Goal: Transaction & Acquisition: Register for event/course

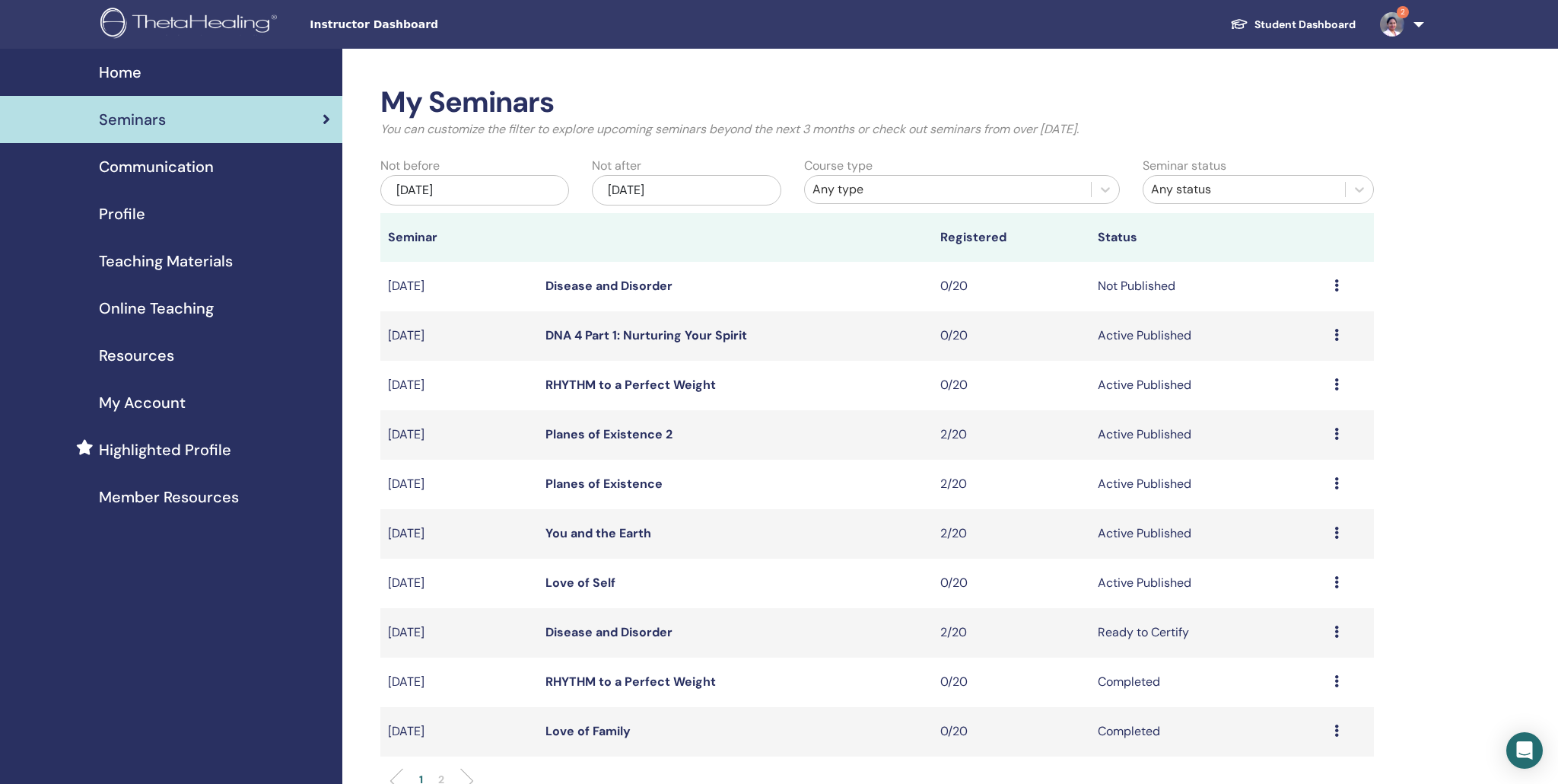
scroll to position [91, 0]
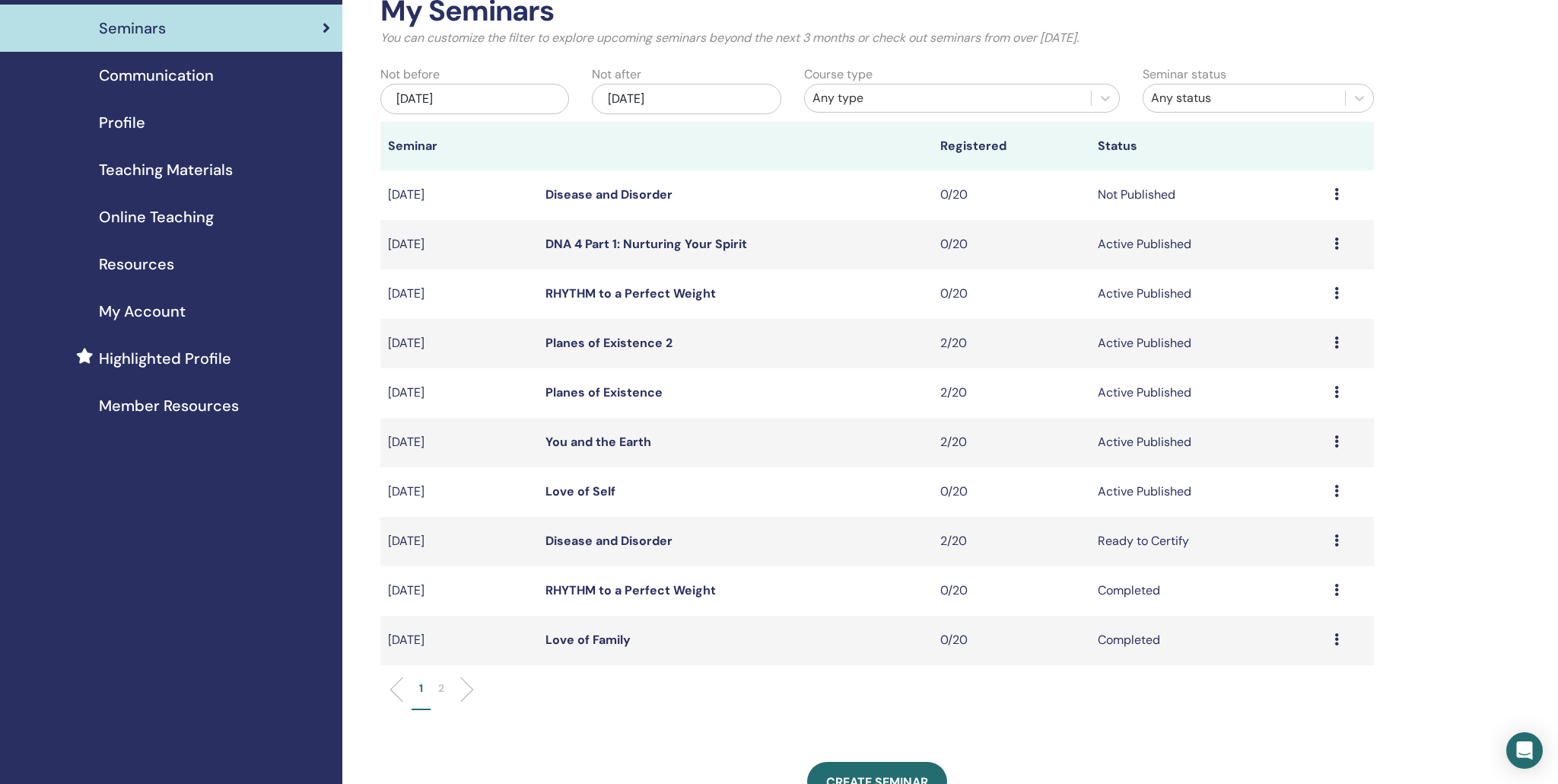
click at [1335, 494] on icon at bounding box center [1336, 491] width 4 height 12
click at [1271, 574] on p "Cancel" at bounding box center [1281, 575] width 58 height 19
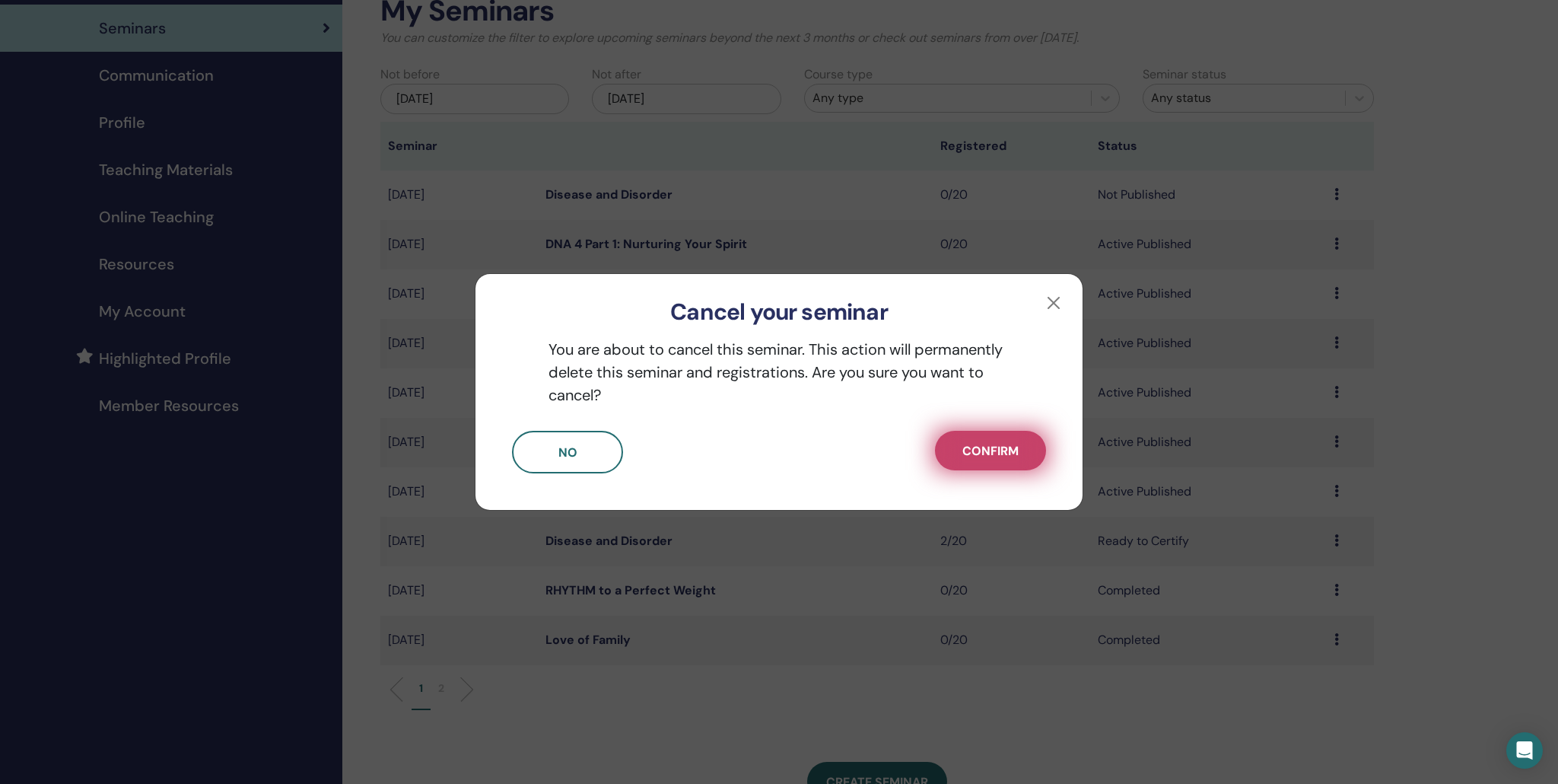
click at [967, 454] on span "Confirm" at bounding box center [991, 450] width 56 height 16
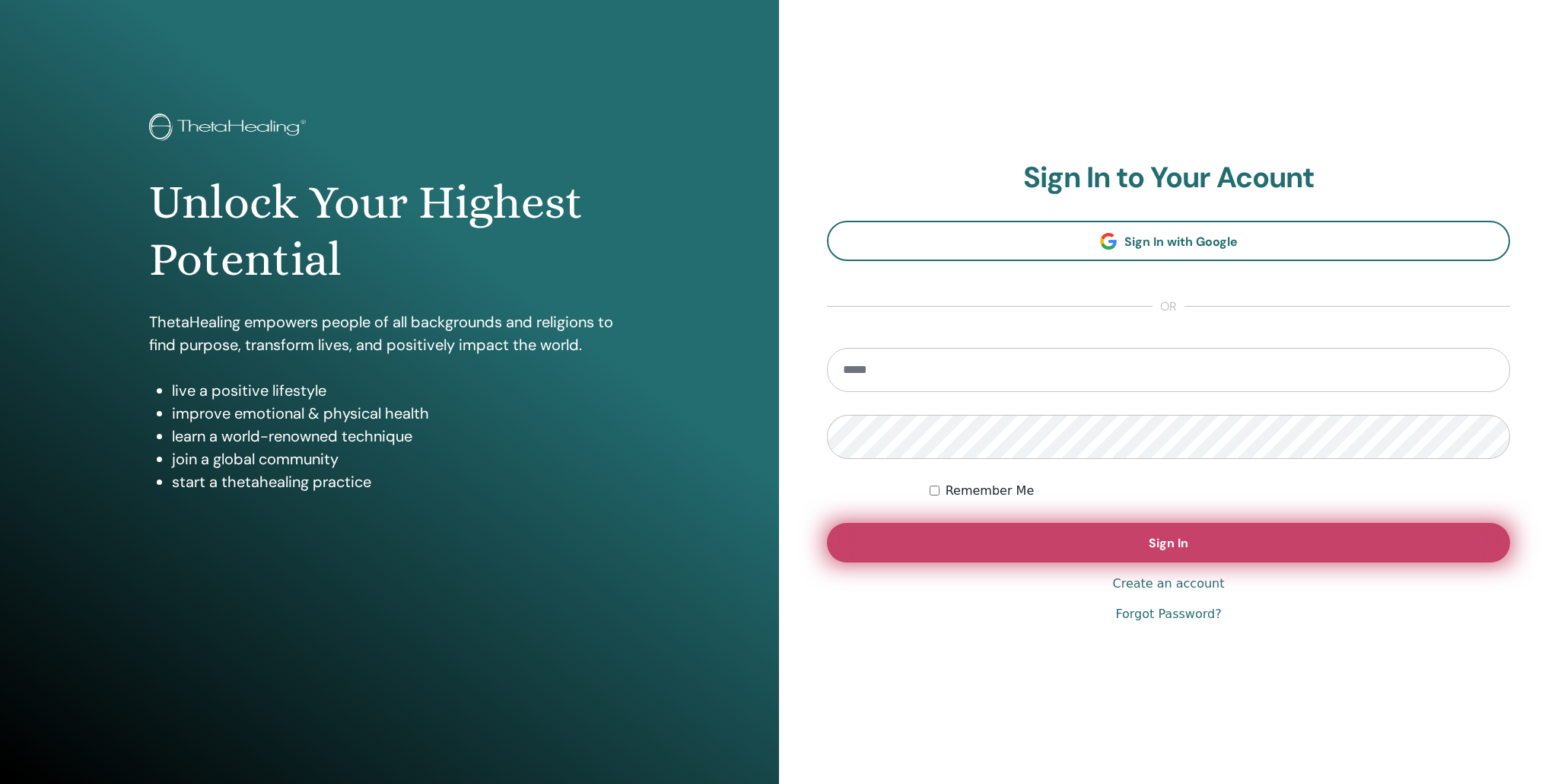
type input "**********"
click at [1174, 540] on span "Sign In" at bounding box center [1168, 542] width 40 height 16
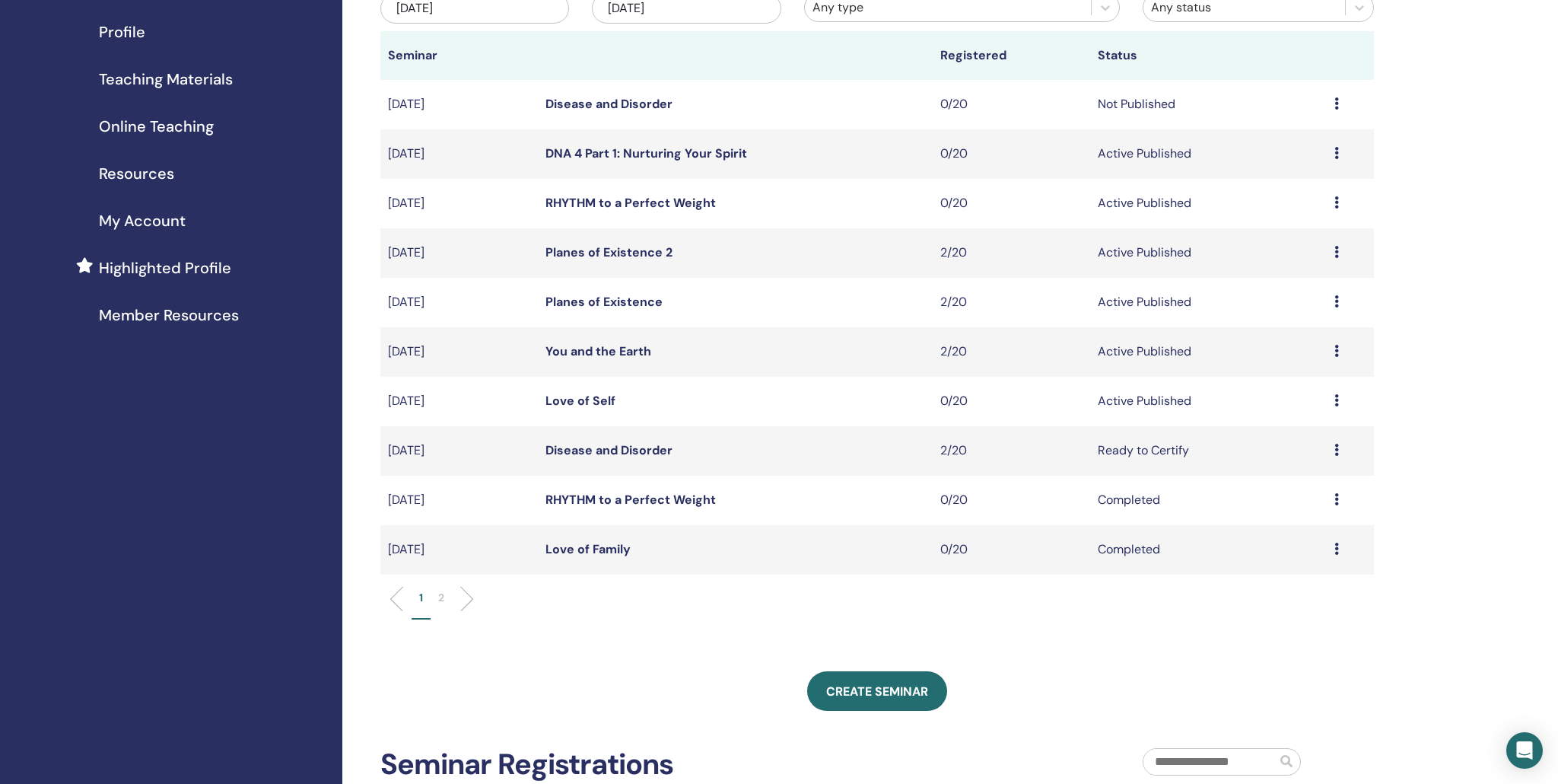
scroll to position [247, 0]
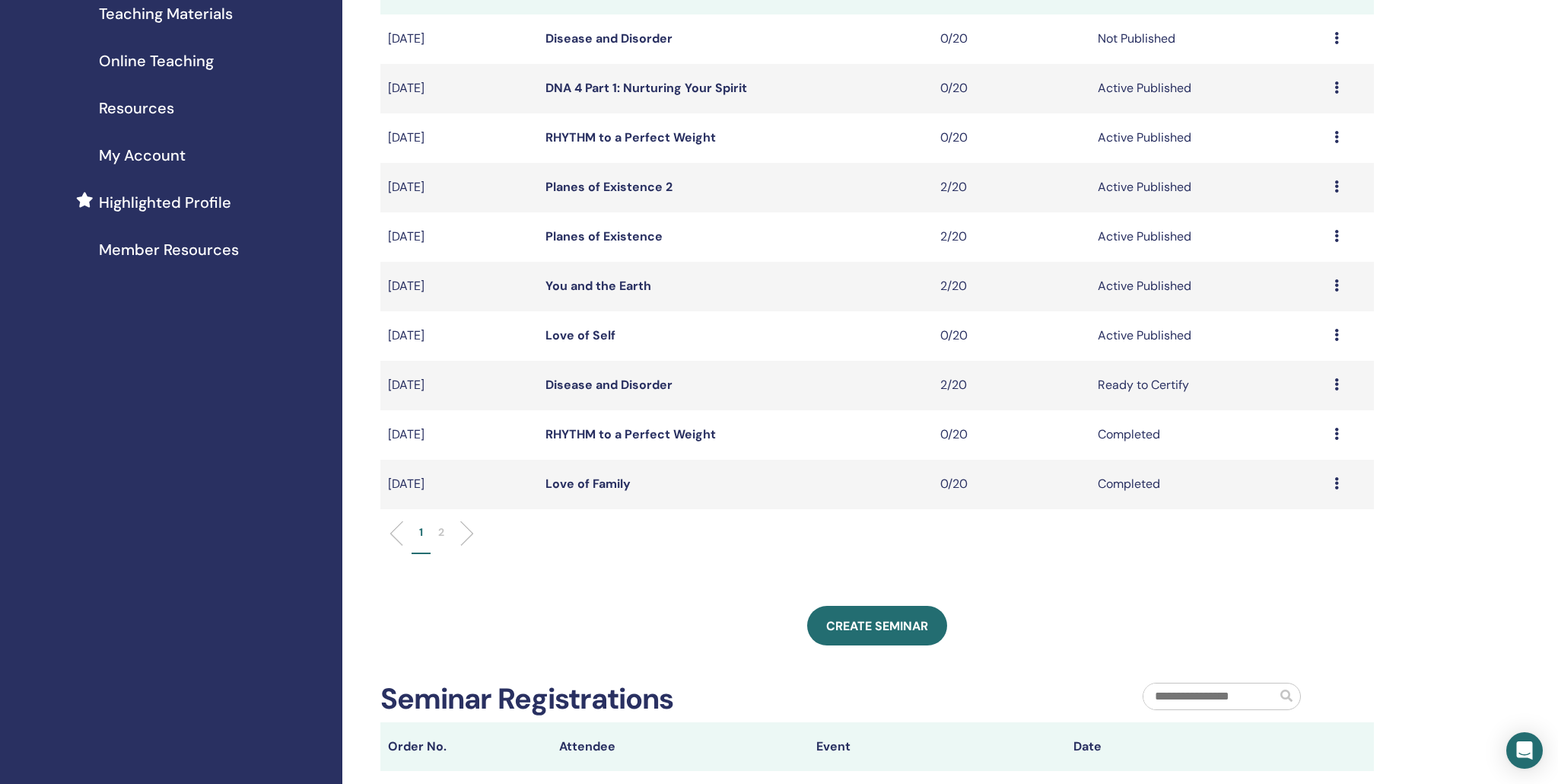
click at [1335, 336] on icon at bounding box center [1336, 335] width 4 height 12
click at [1275, 416] on p "Cancel" at bounding box center [1281, 418] width 58 height 19
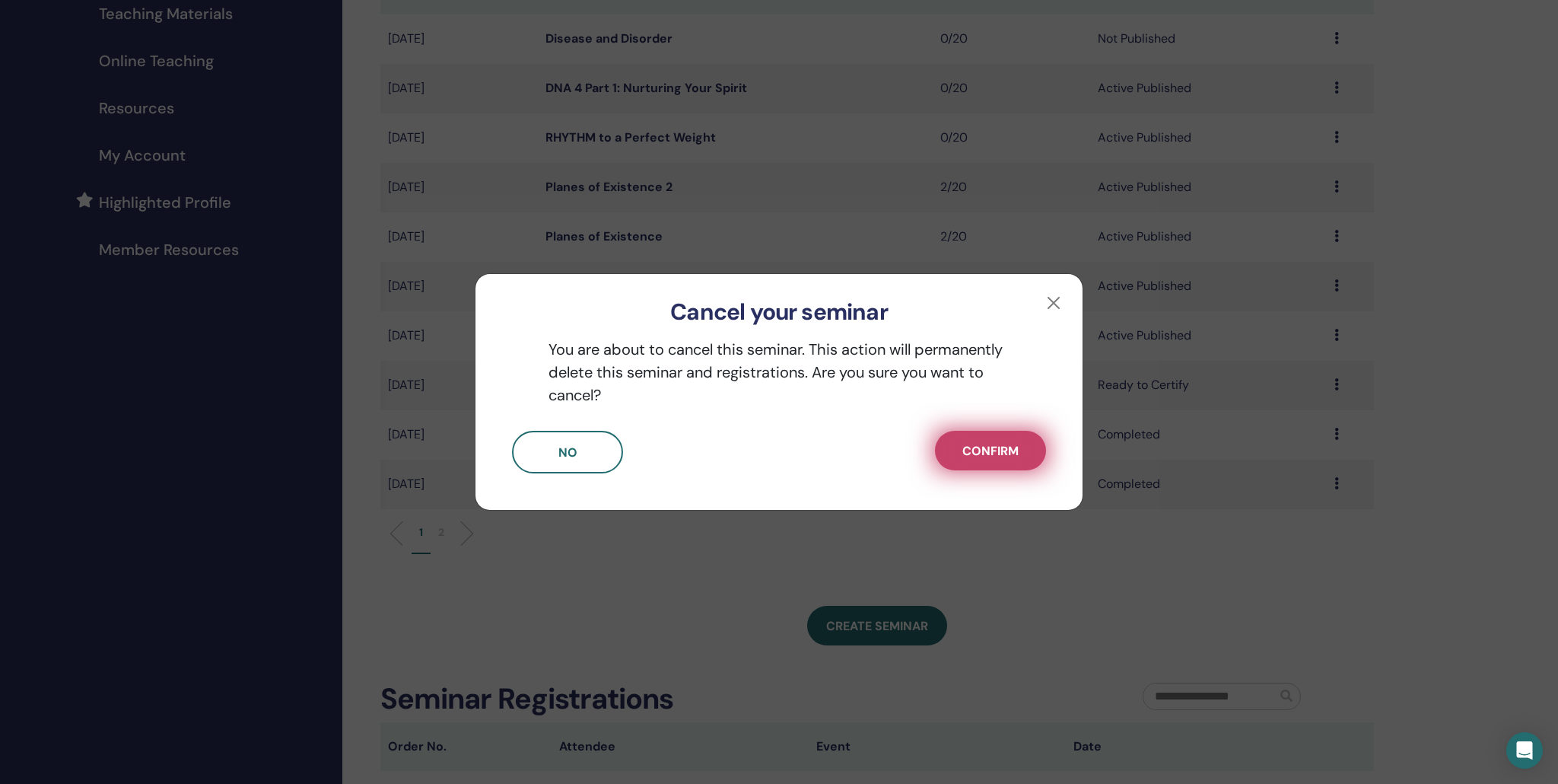
click at [988, 449] on span "Confirm" at bounding box center [991, 450] width 56 height 16
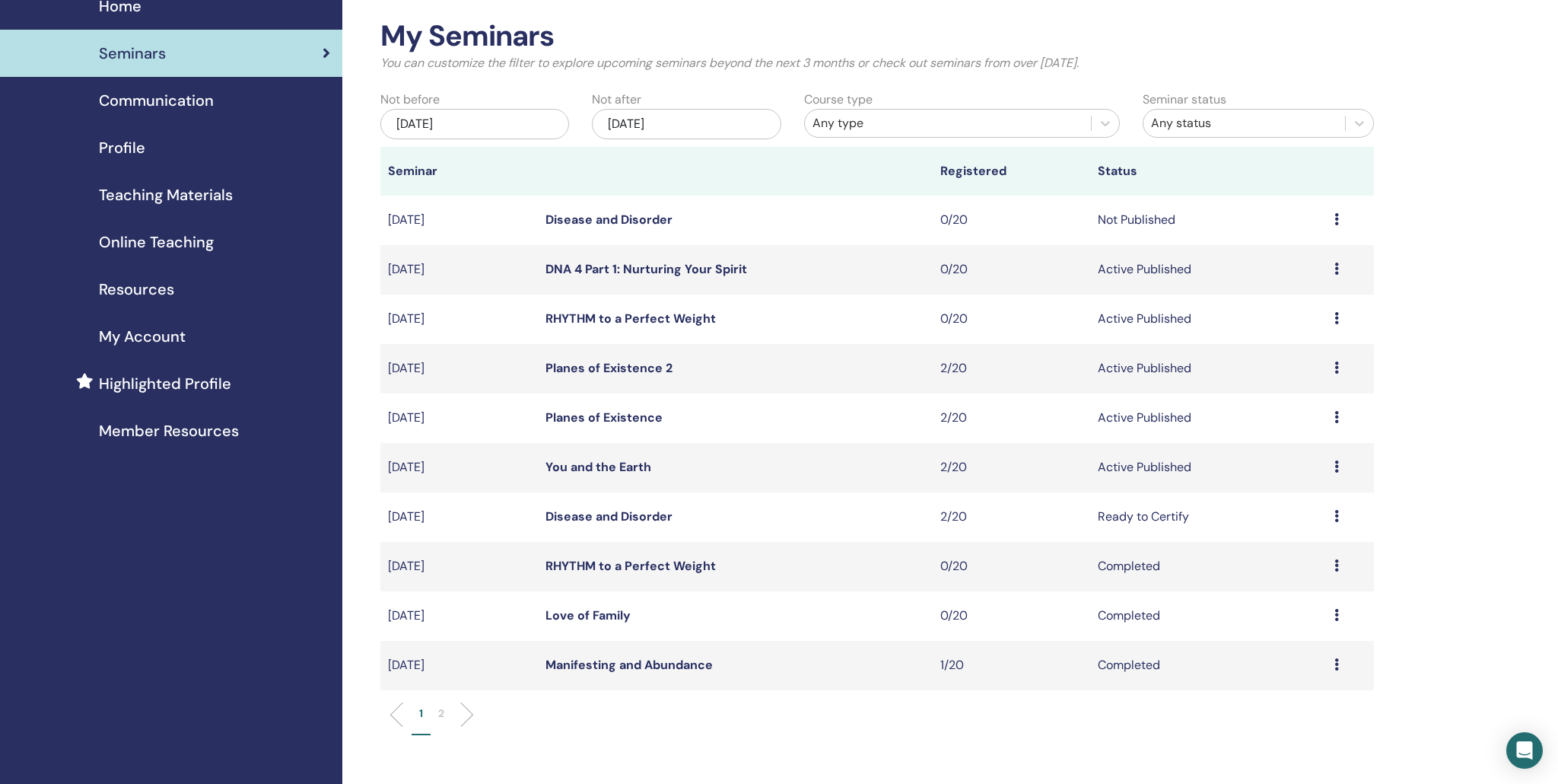
scroll to position [62, 0]
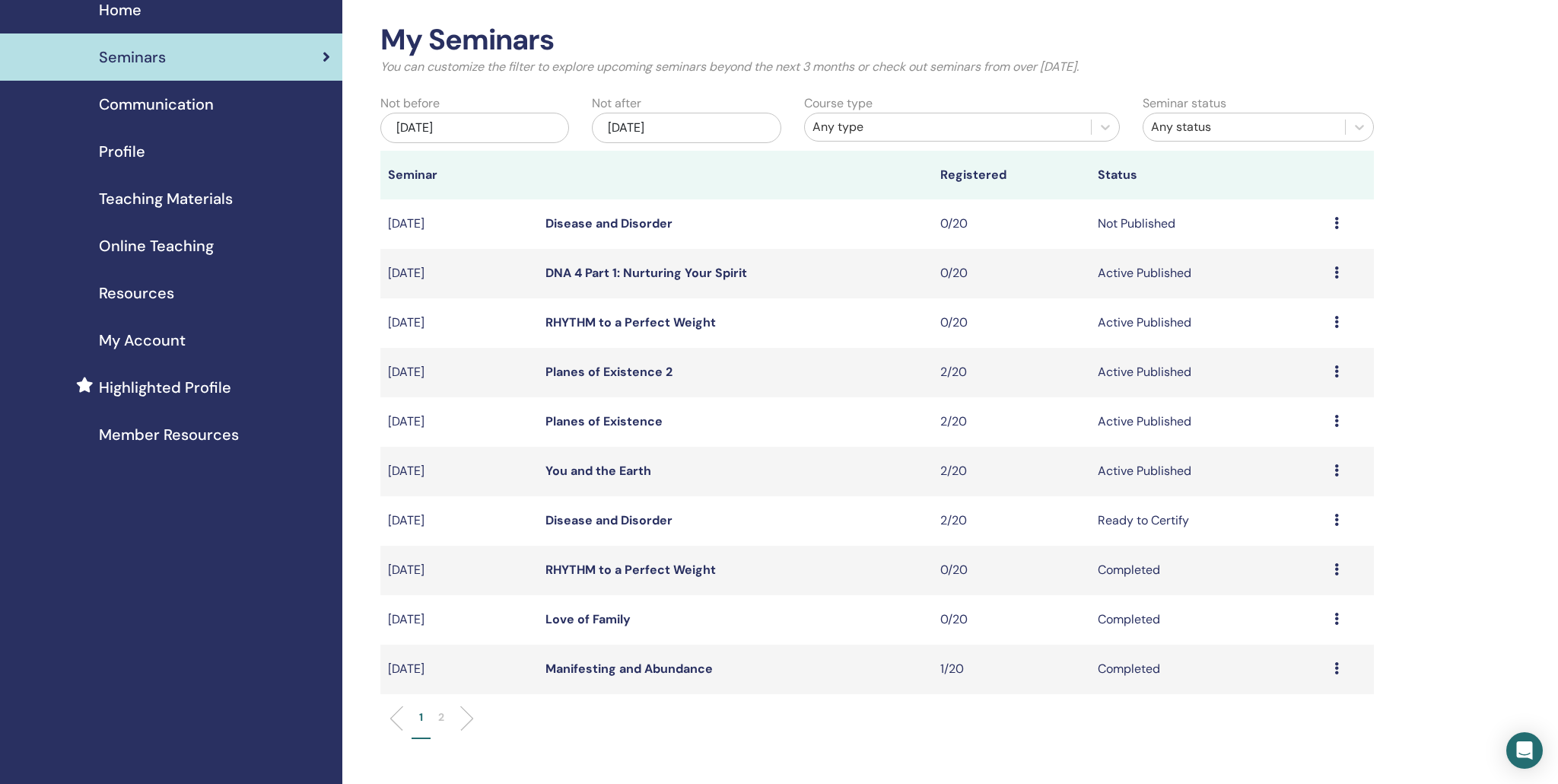
click at [586, 522] on link "Disease and Disorder" at bounding box center [609, 519] width 127 height 16
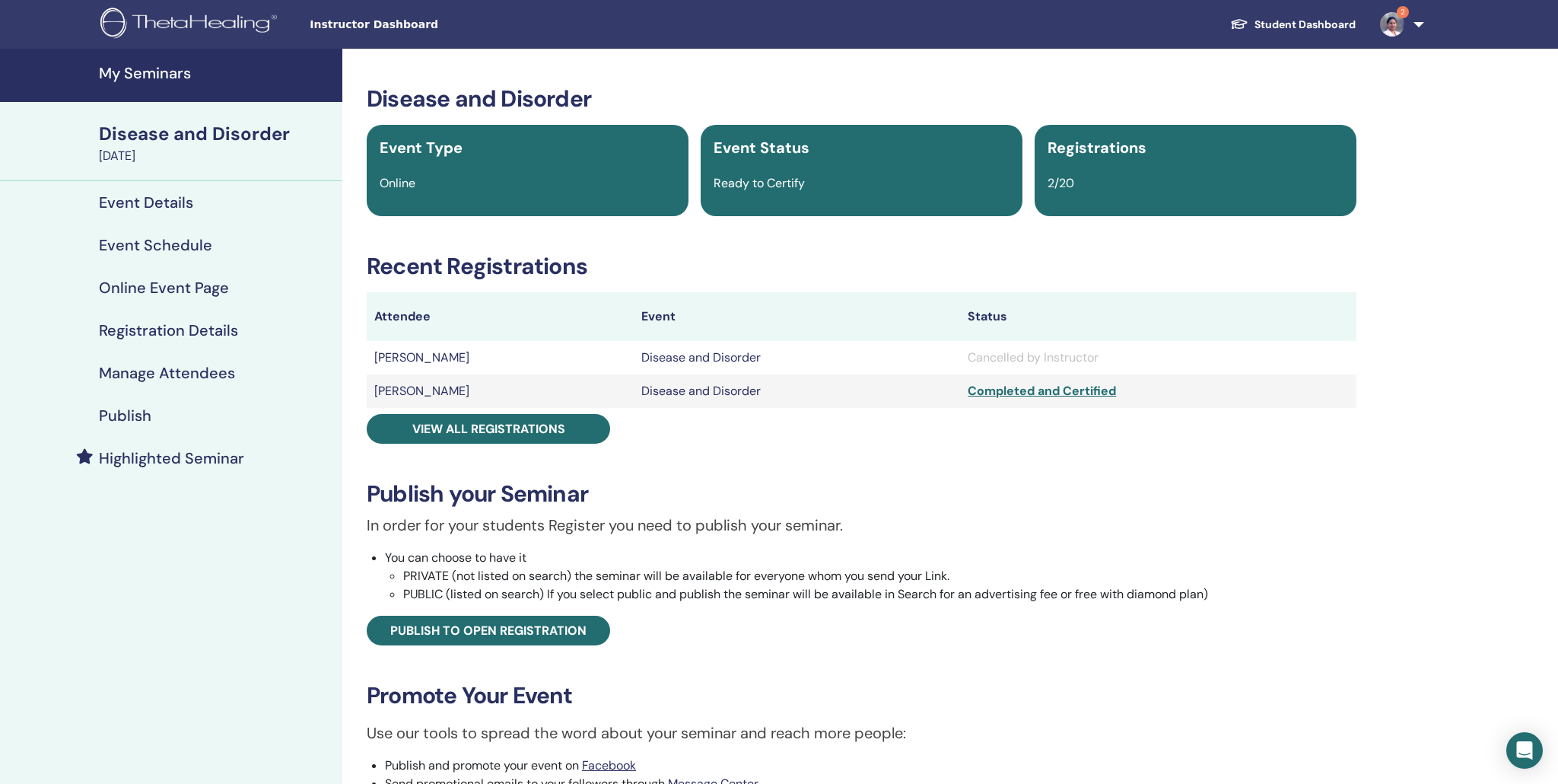
click at [151, 75] on h4 "My Seminars" at bounding box center [216, 73] width 234 height 19
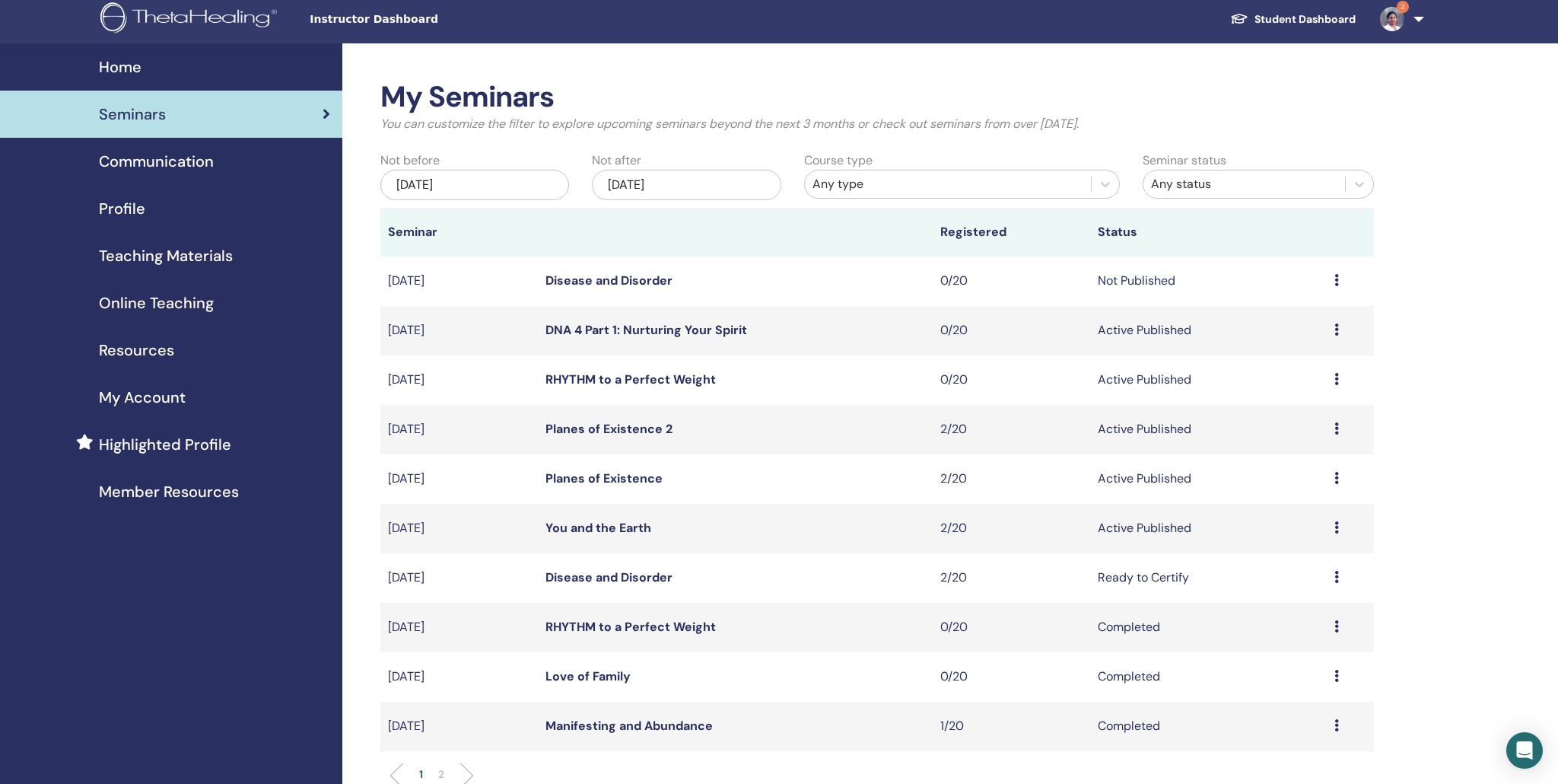
scroll to position [8, 0]
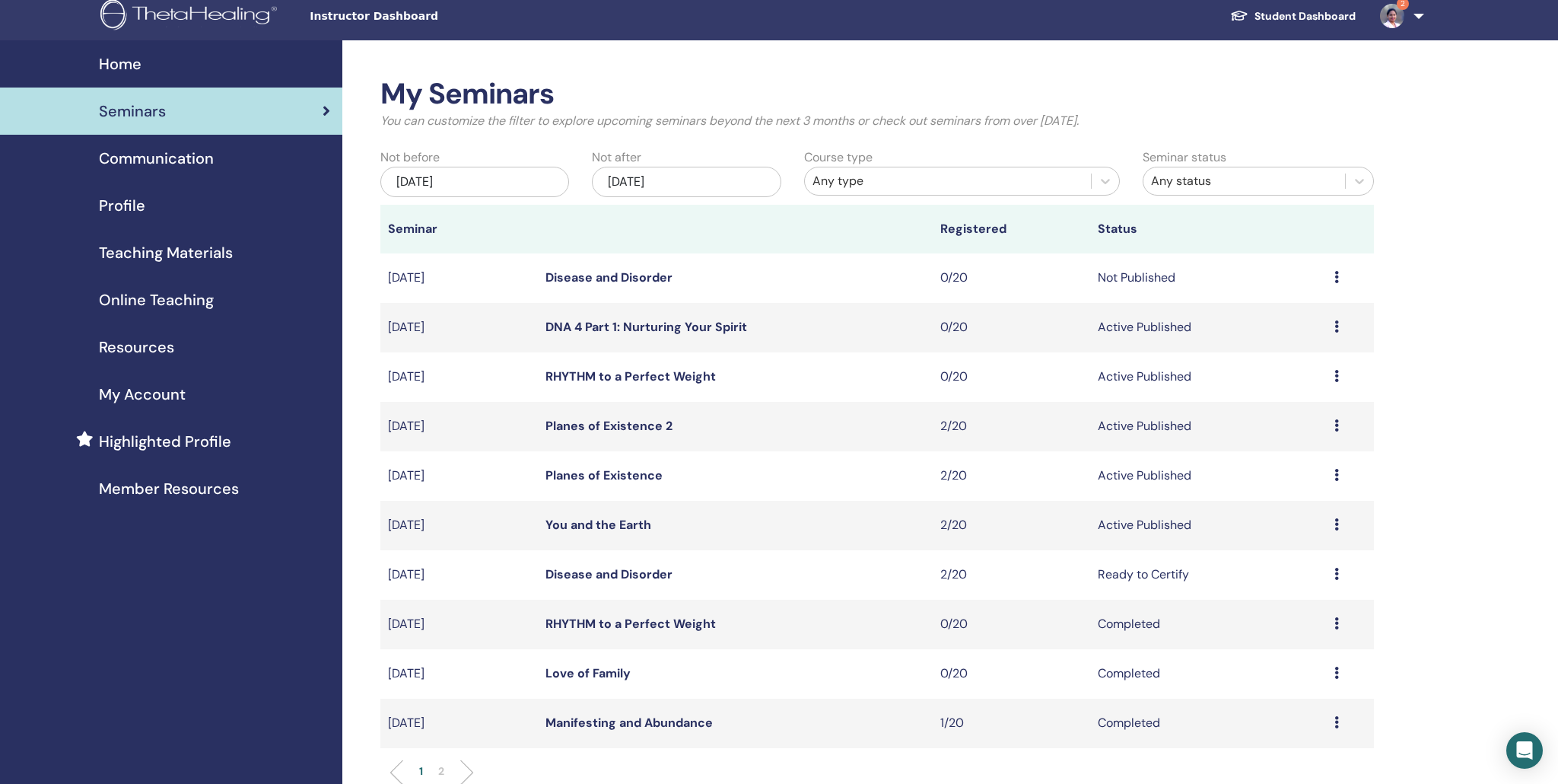
click at [1284, 12] on link "Student Dashboard" at bounding box center [1293, 16] width 150 height 28
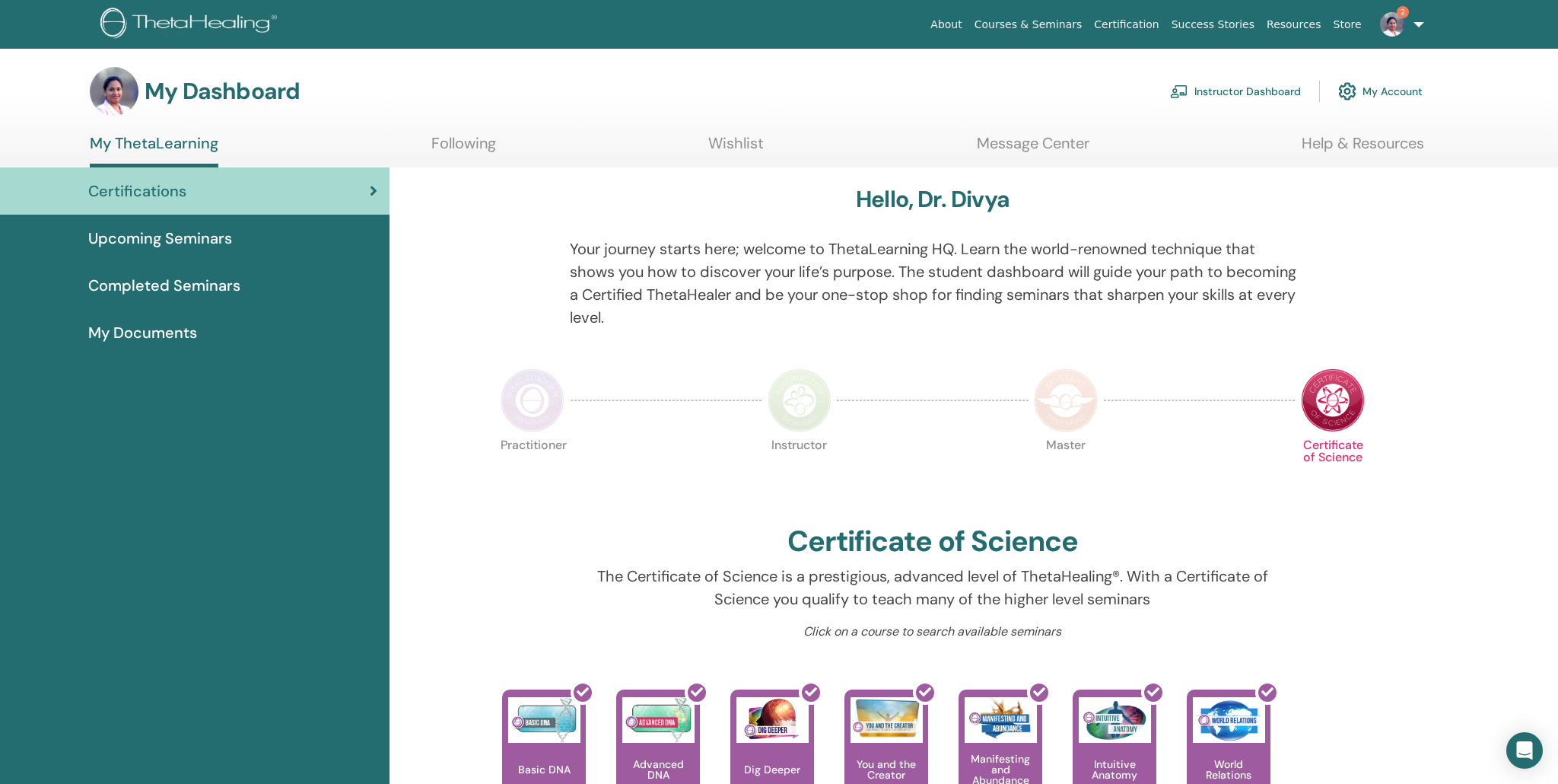
click at [1394, 31] on img at bounding box center [1392, 24] width 24 height 24
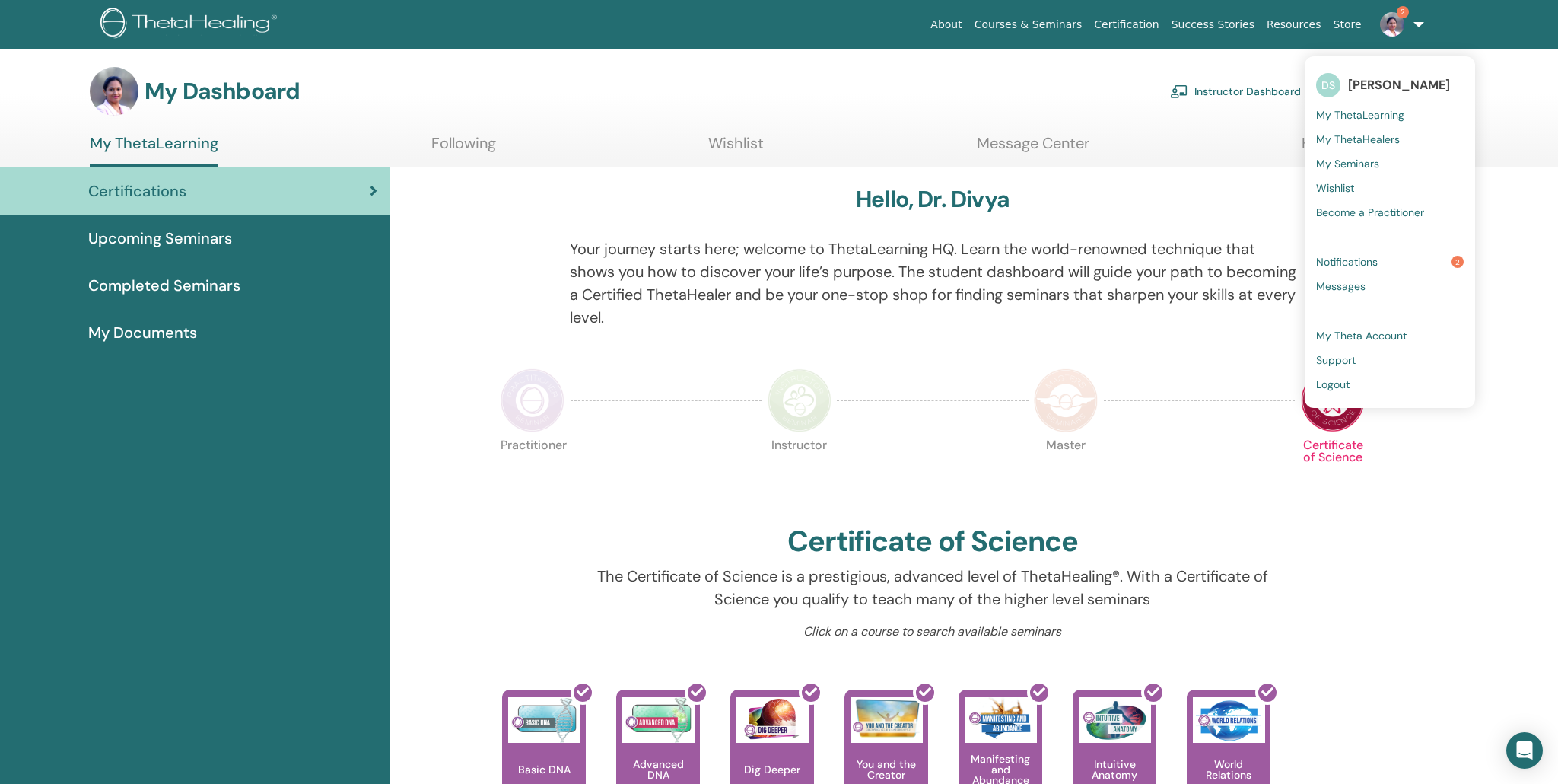
click at [1366, 258] on span "Notifications" at bounding box center [1346, 261] width 62 height 13
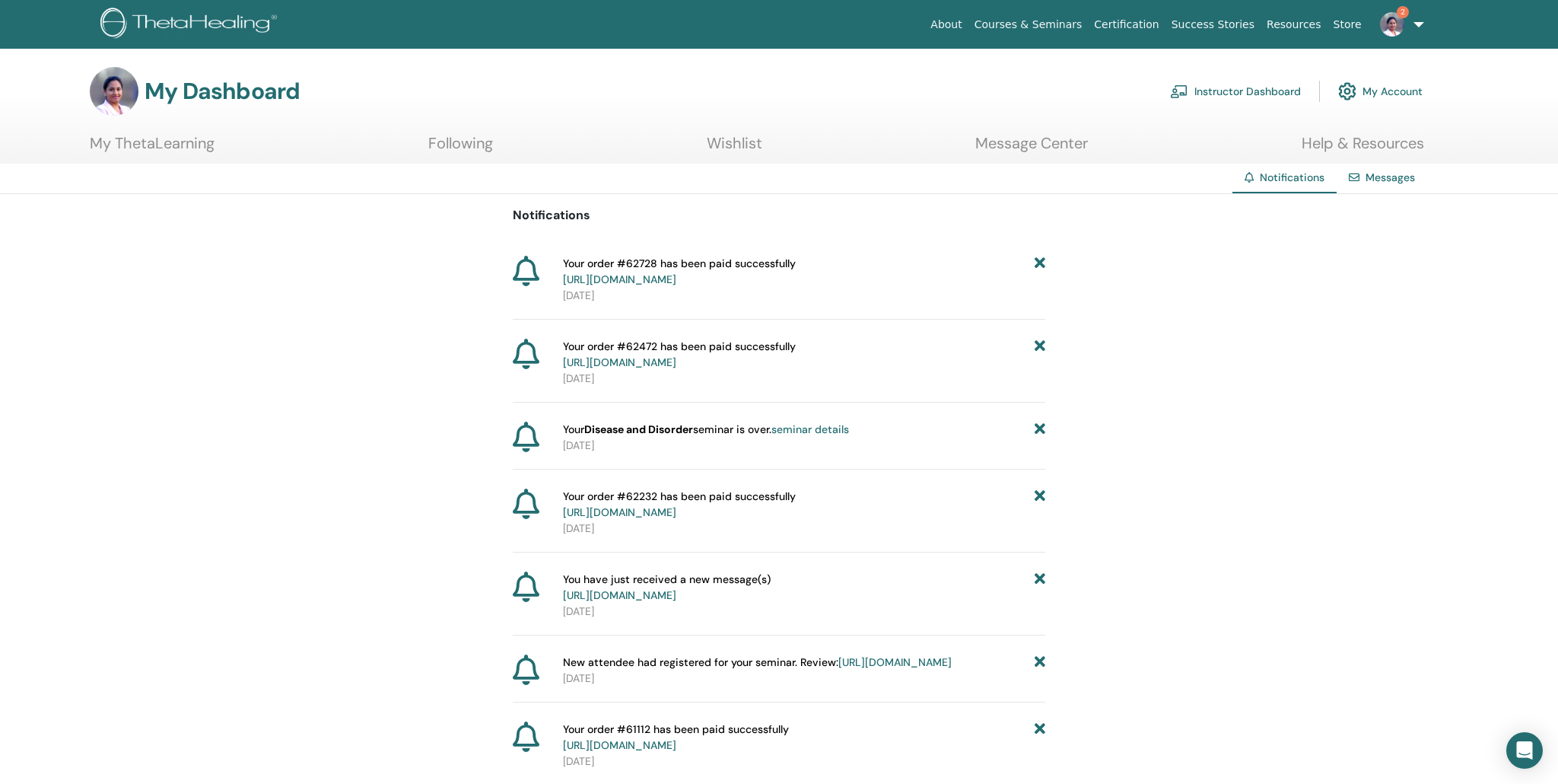
click at [1244, 93] on link "Instructor Dashboard" at bounding box center [1235, 91] width 131 height 34
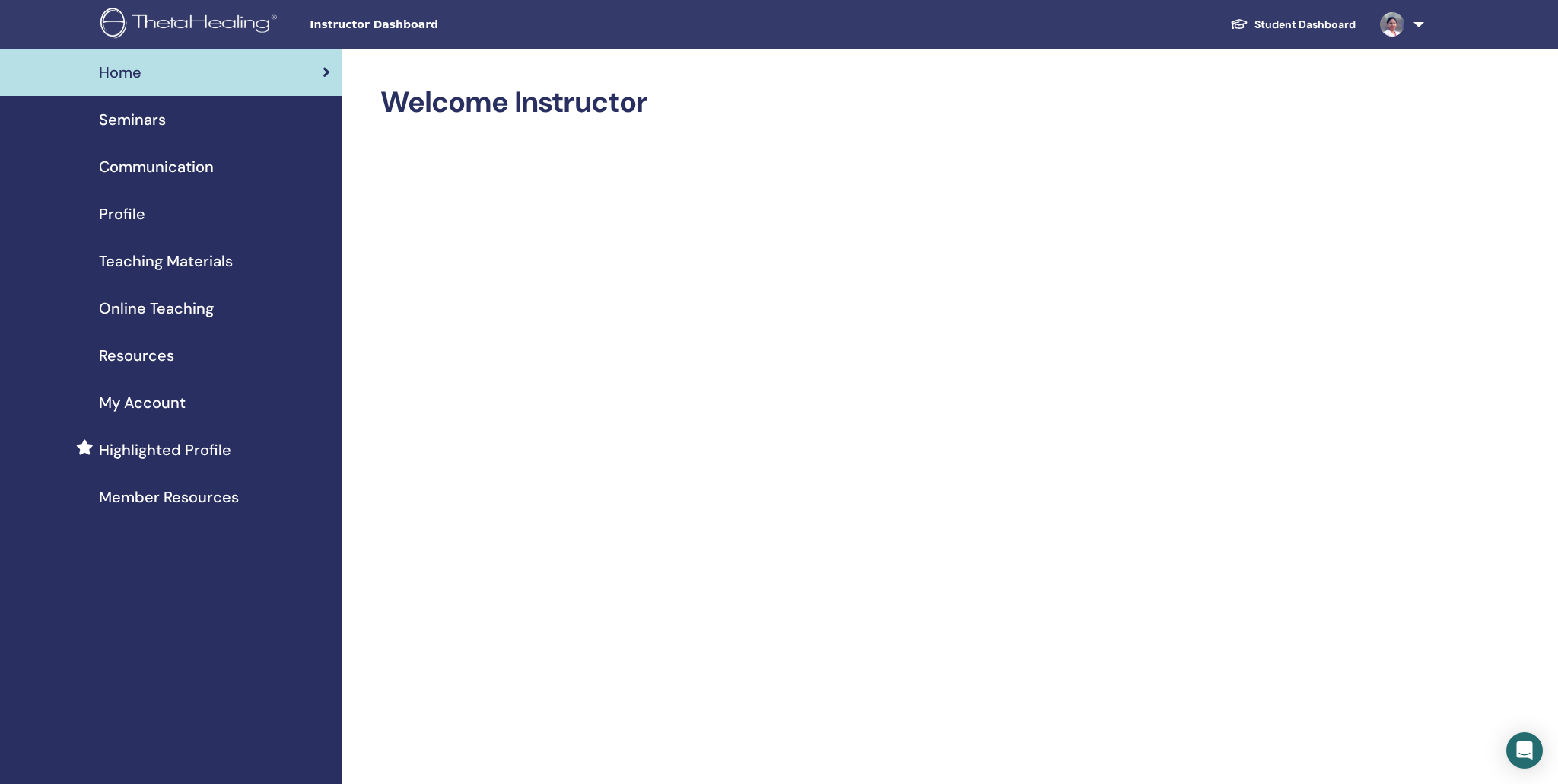
click at [129, 122] on span "Seminars" at bounding box center [132, 119] width 67 height 23
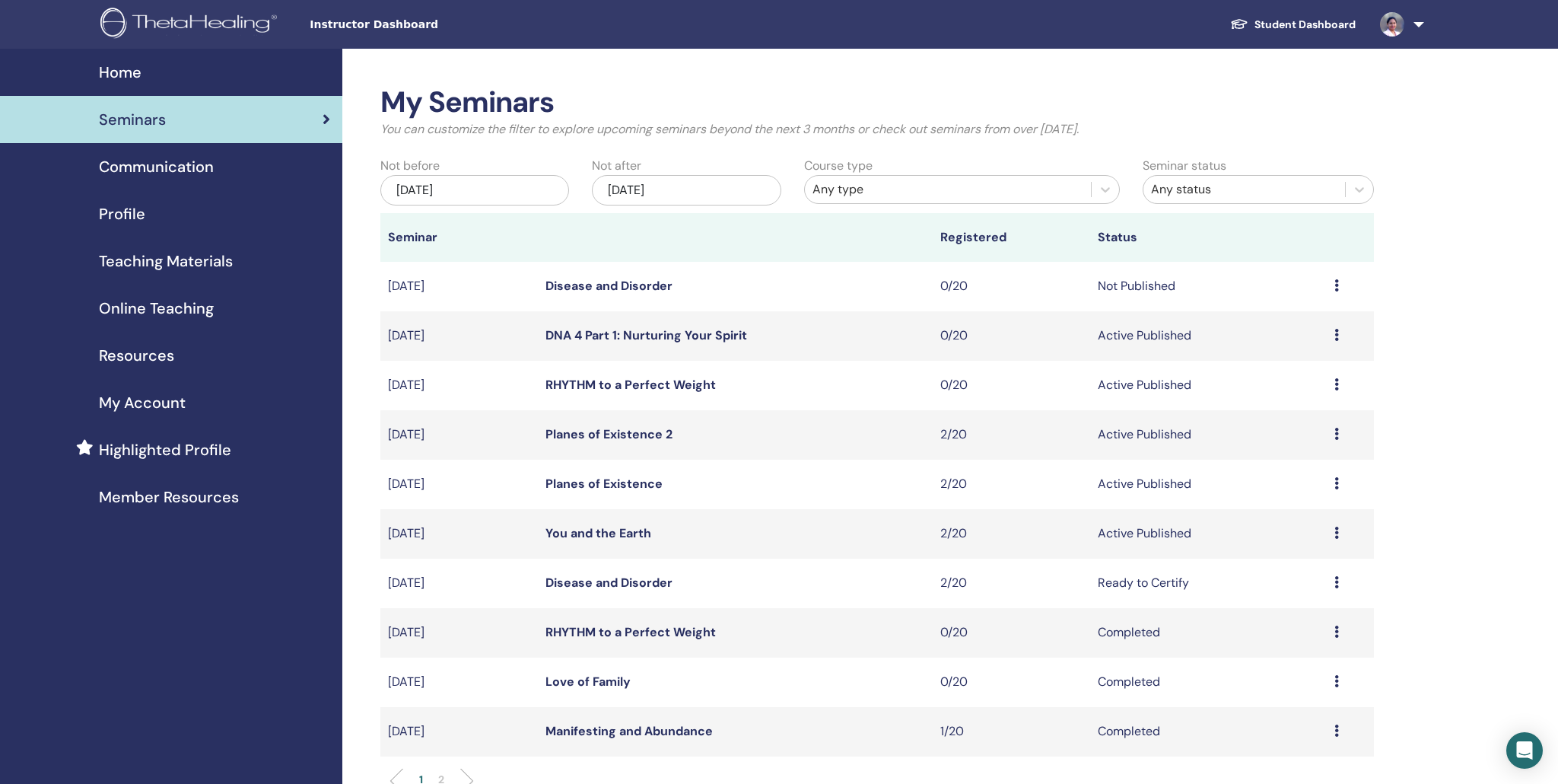
click at [151, 175] on span "Communication" at bounding box center [156, 166] width 115 height 23
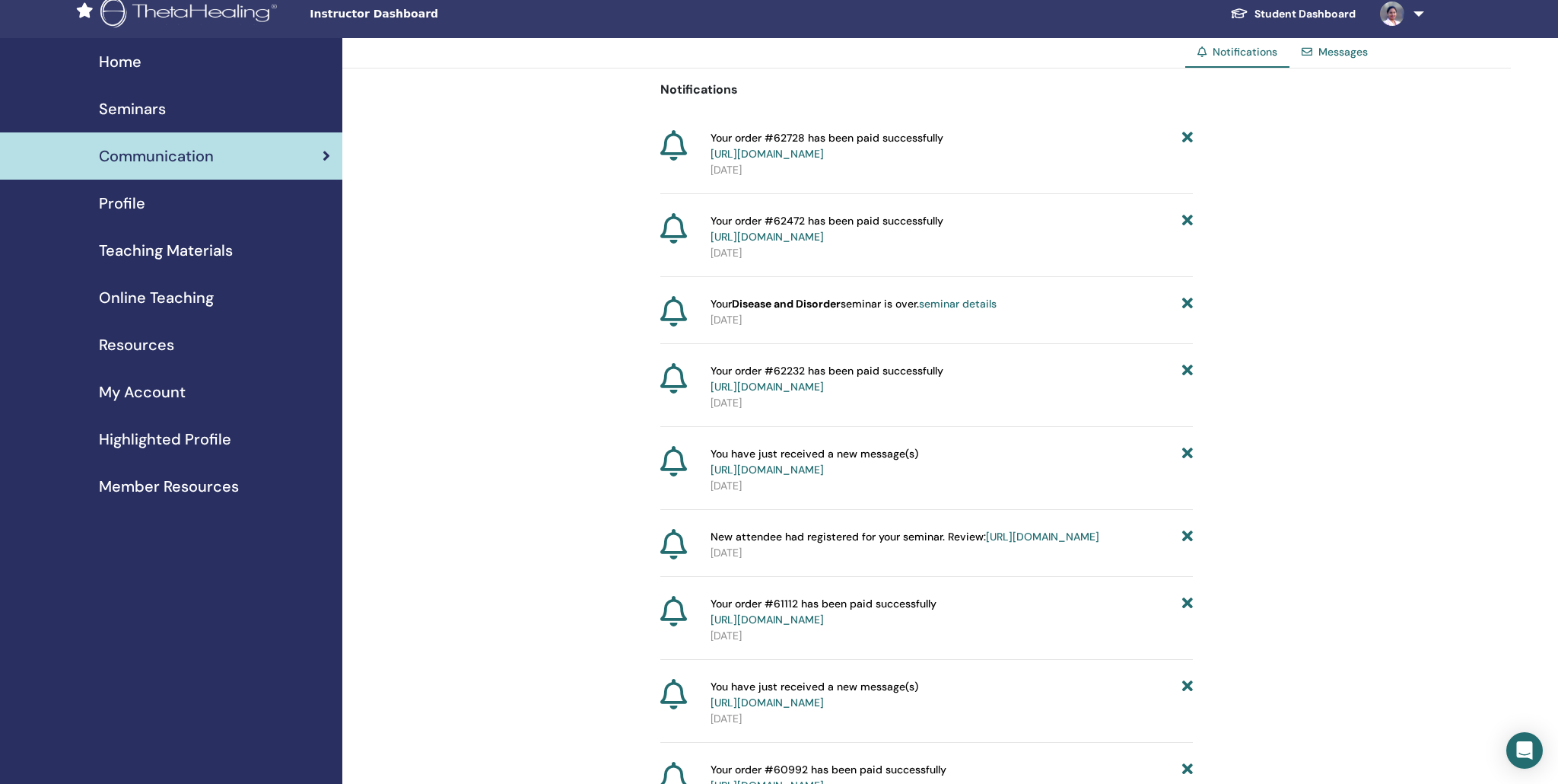
click at [132, 216] on link "Profile" at bounding box center [171, 203] width 342 height 47
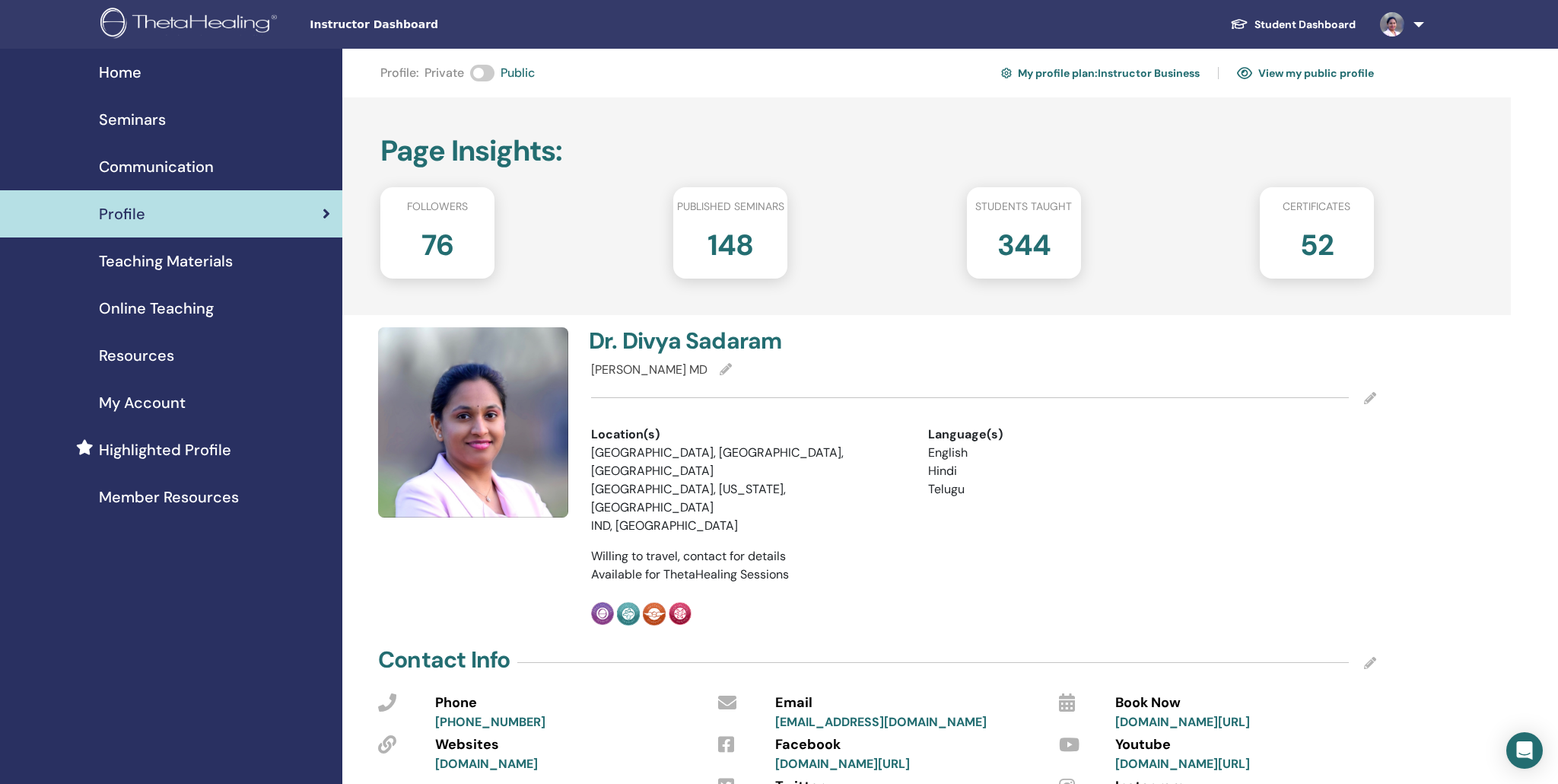
click at [133, 404] on span "My Account" at bounding box center [142, 402] width 87 height 23
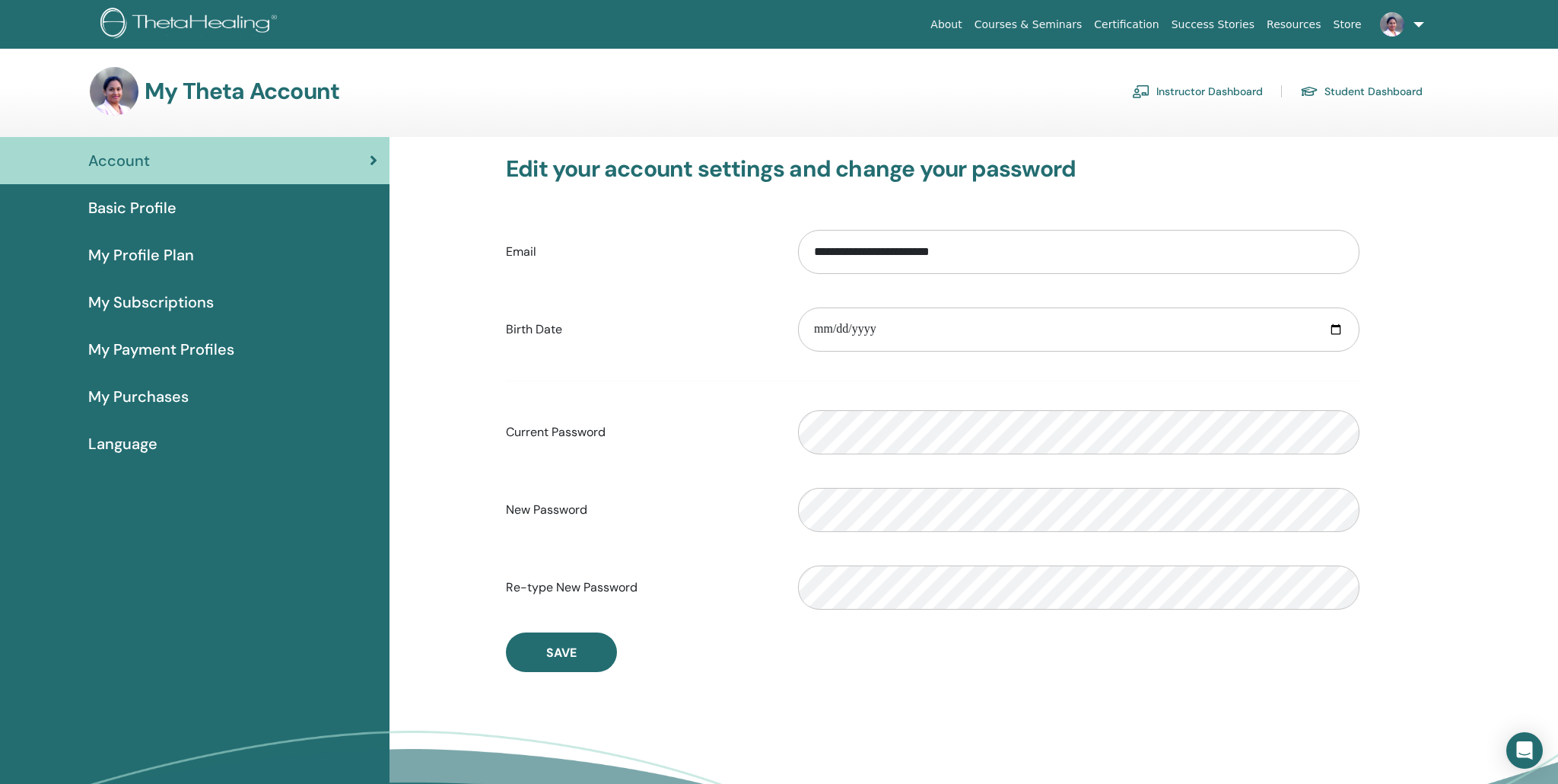
click at [1182, 94] on link "Instructor Dashboard" at bounding box center [1197, 91] width 131 height 24
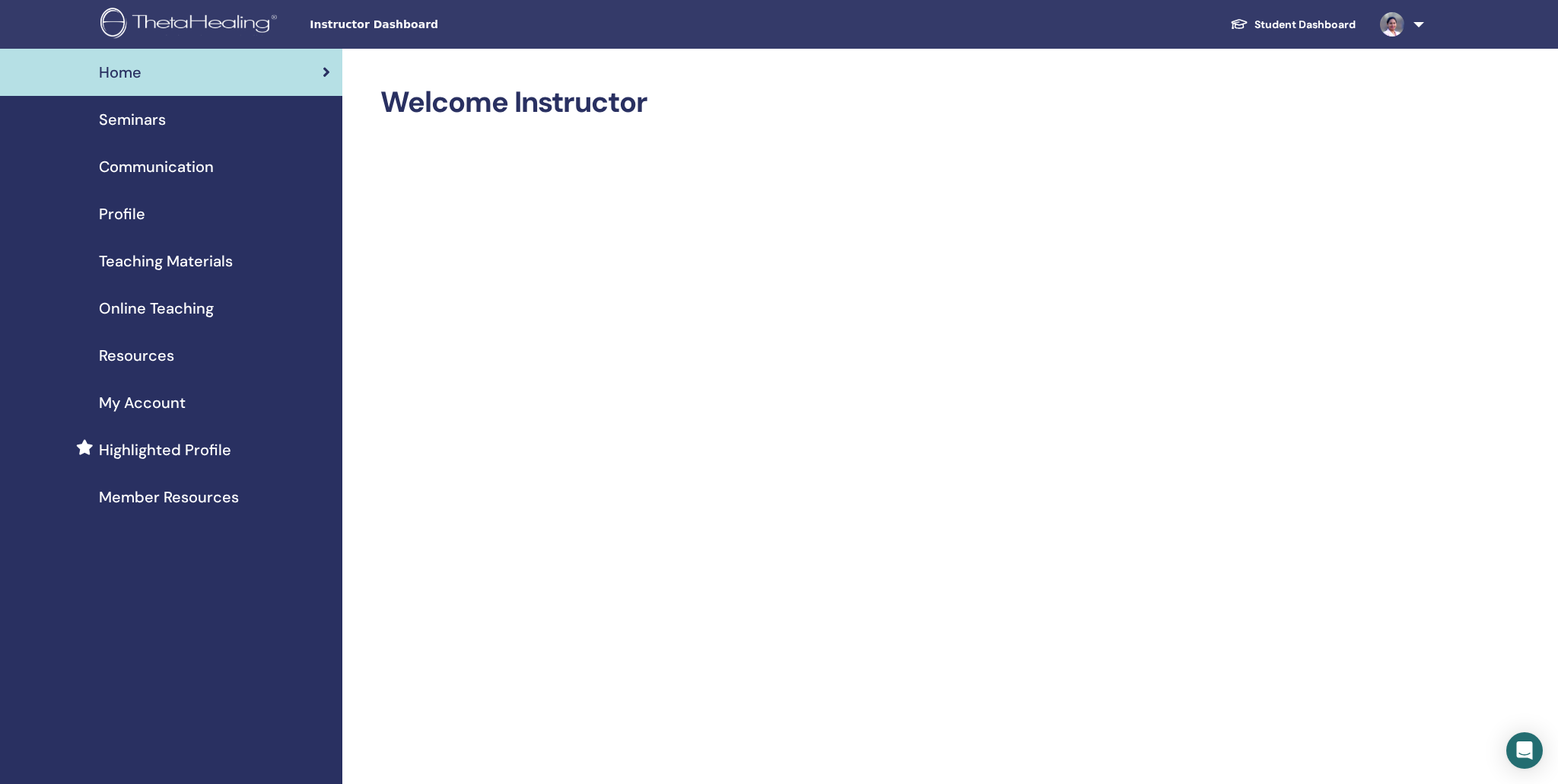
click at [119, 120] on span "Seminars" at bounding box center [132, 119] width 67 height 23
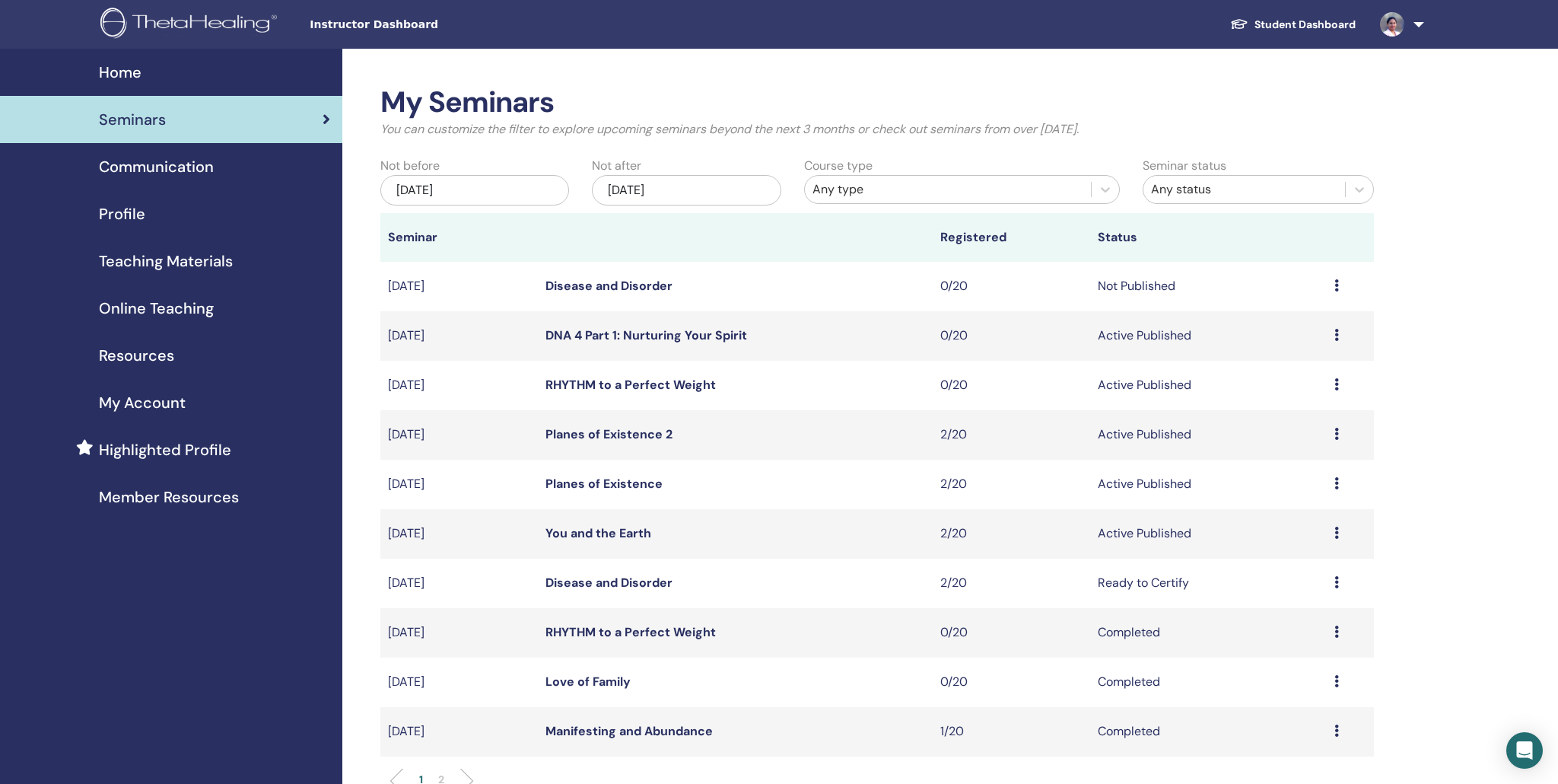
click at [375, 24] on span "Instructor Dashboard" at bounding box center [423, 24] width 228 height 16
click at [159, 25] on img at bounding box center [191, 24] width 182 height 35
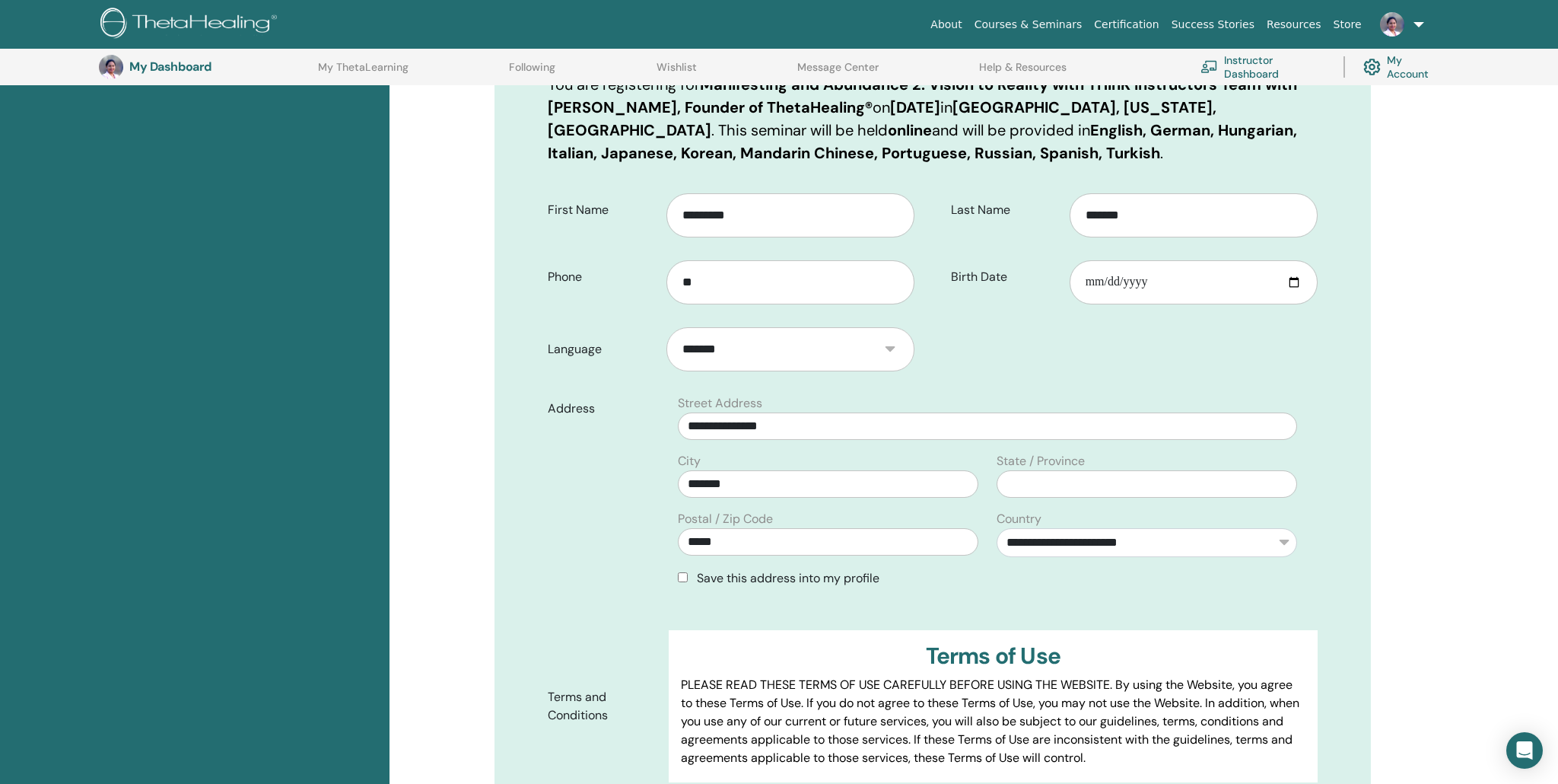
scroll to position [257, 0]
click at [737, 277] on input "**" at bounding box center [791, 280] width 248 height 44
click at [693, 280] on input "**********" at bounding box center [791, 280] width 248 height 44
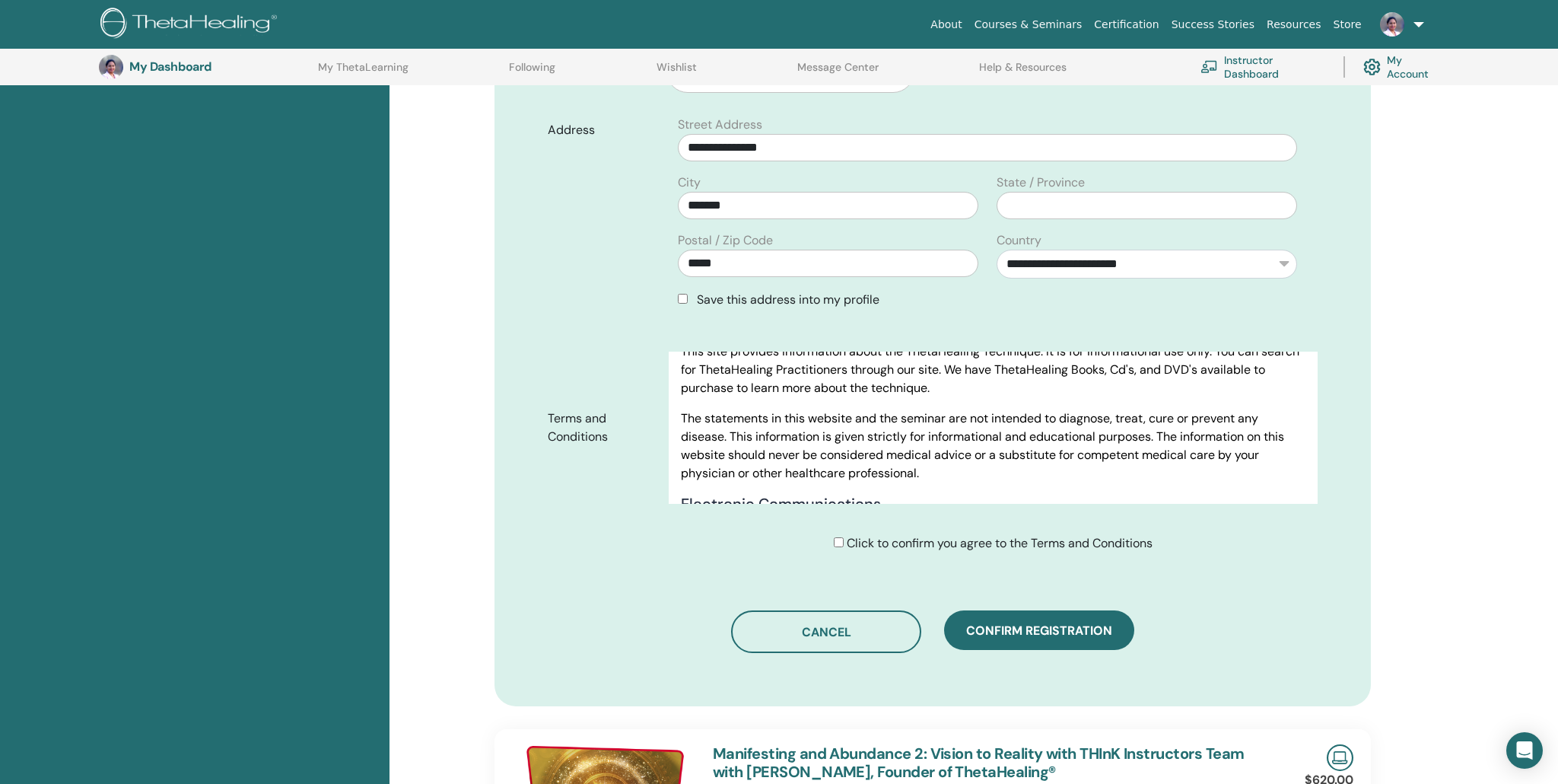
scroll to position [681, 0]
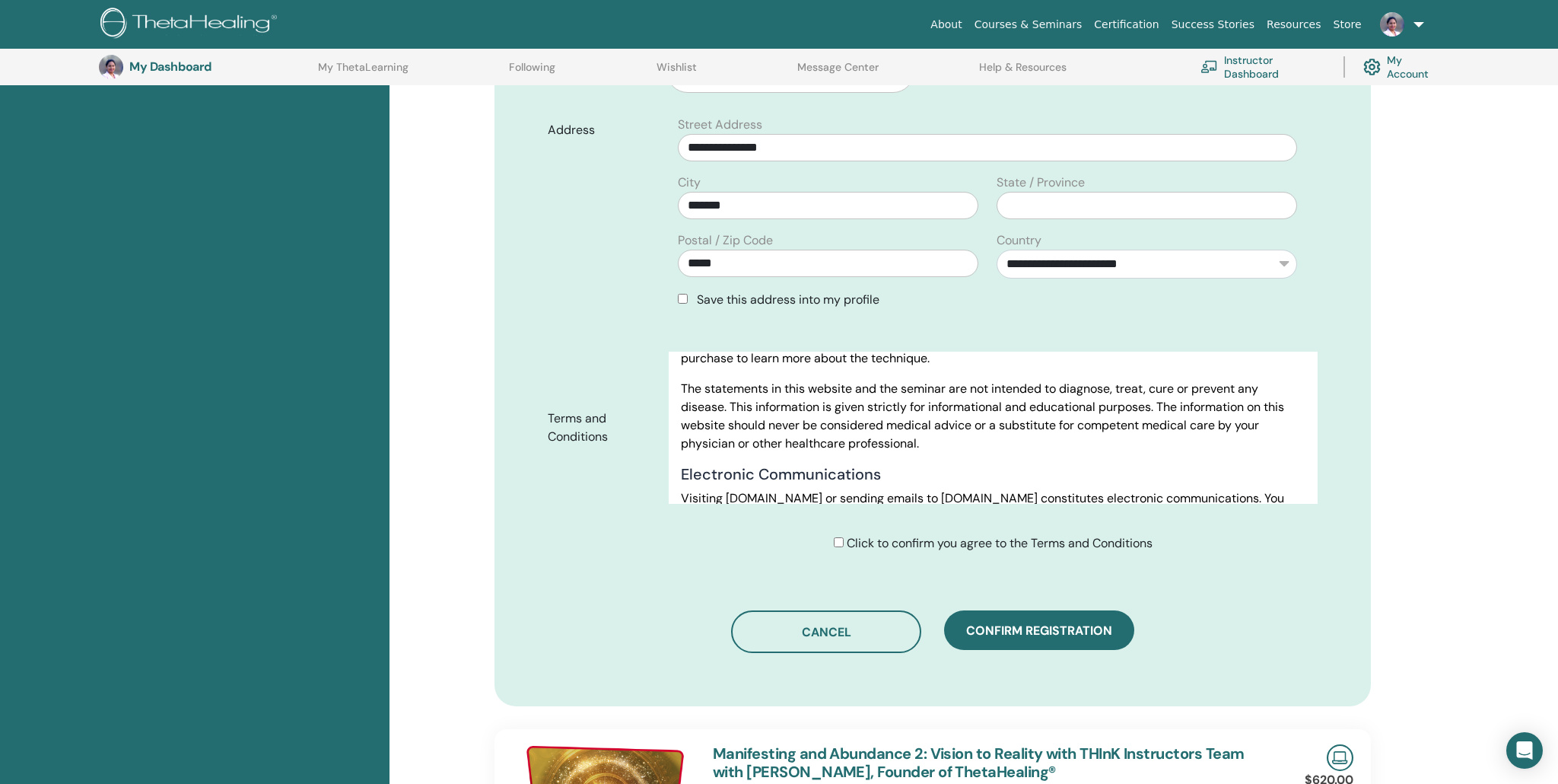
type input "**********"
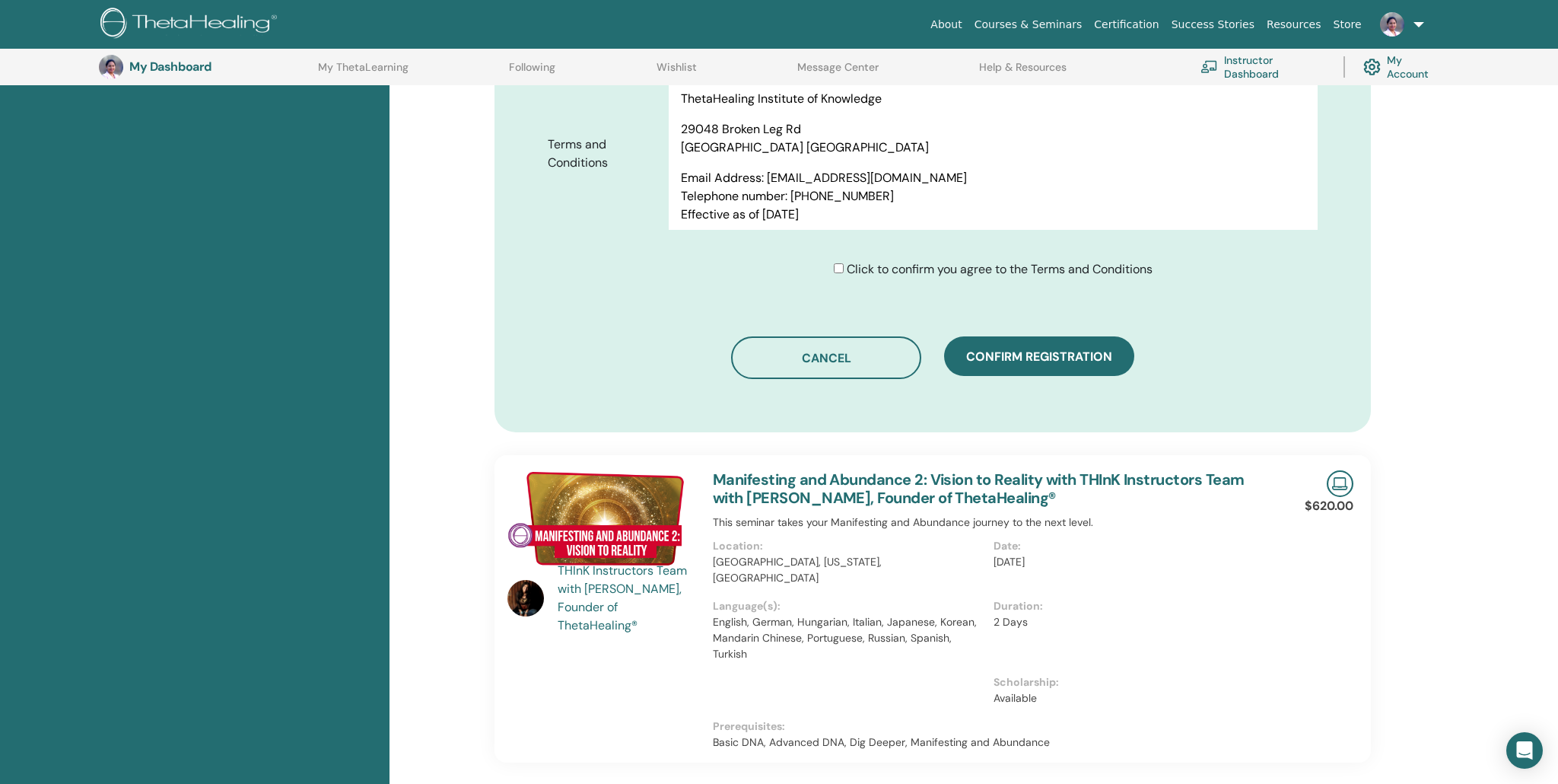
scroll to position [812, 0]
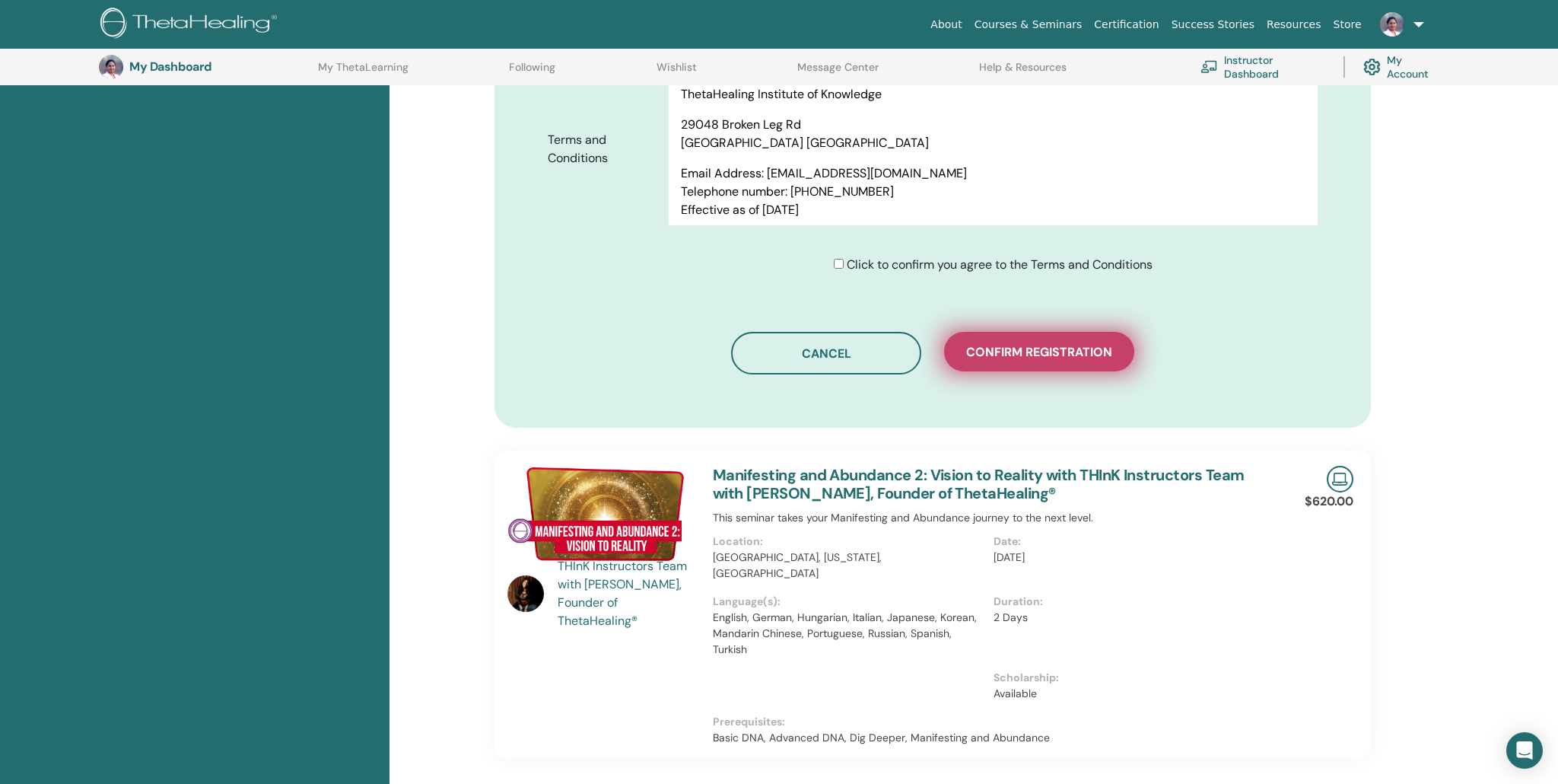
click at [1030, 353] on span "Confirm registration" at bounding box center [1039, 352] width 146 height 16
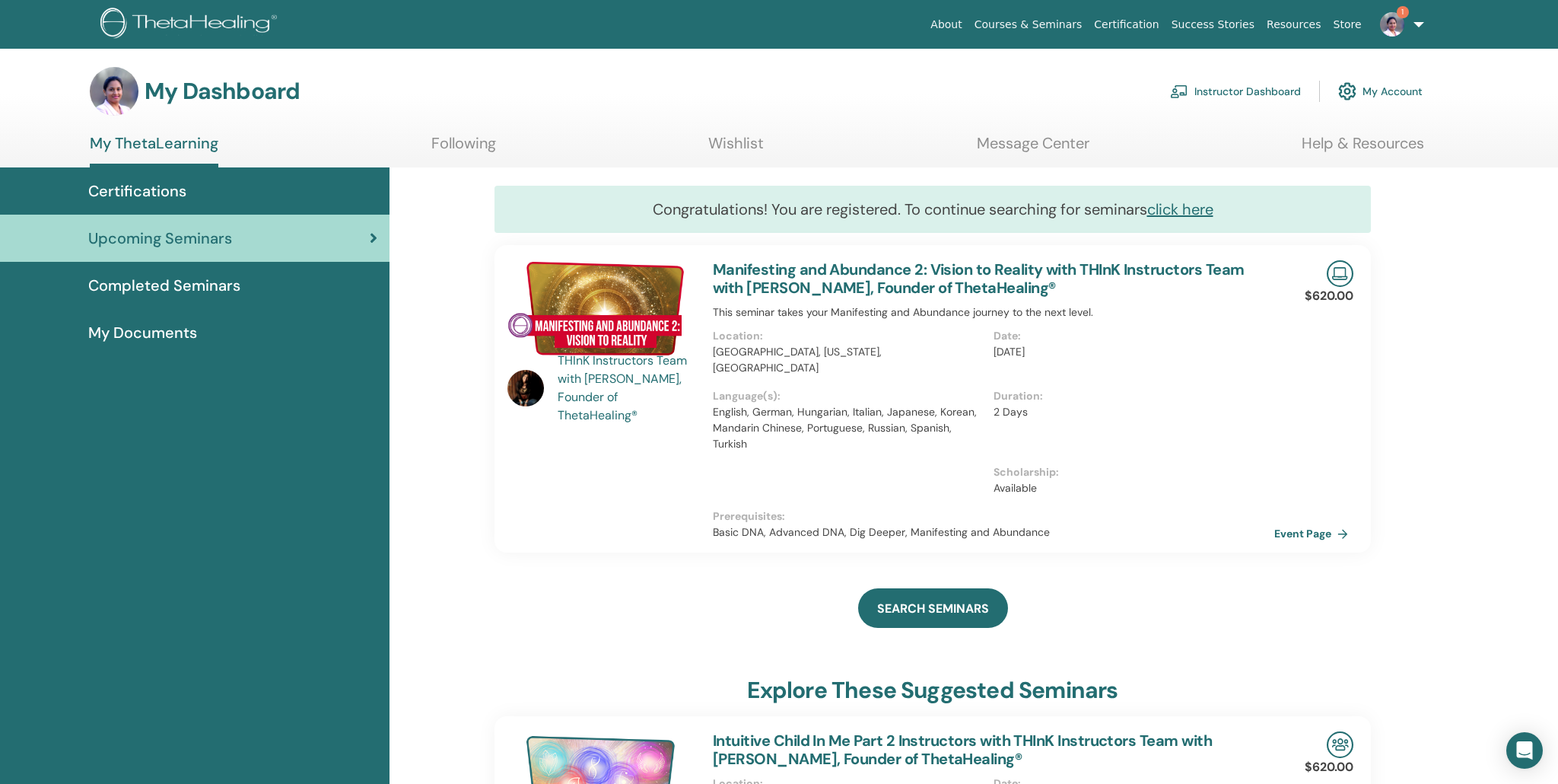
click at [1394, 24] on img at bounding box center [1392, 24] width 24 height 24
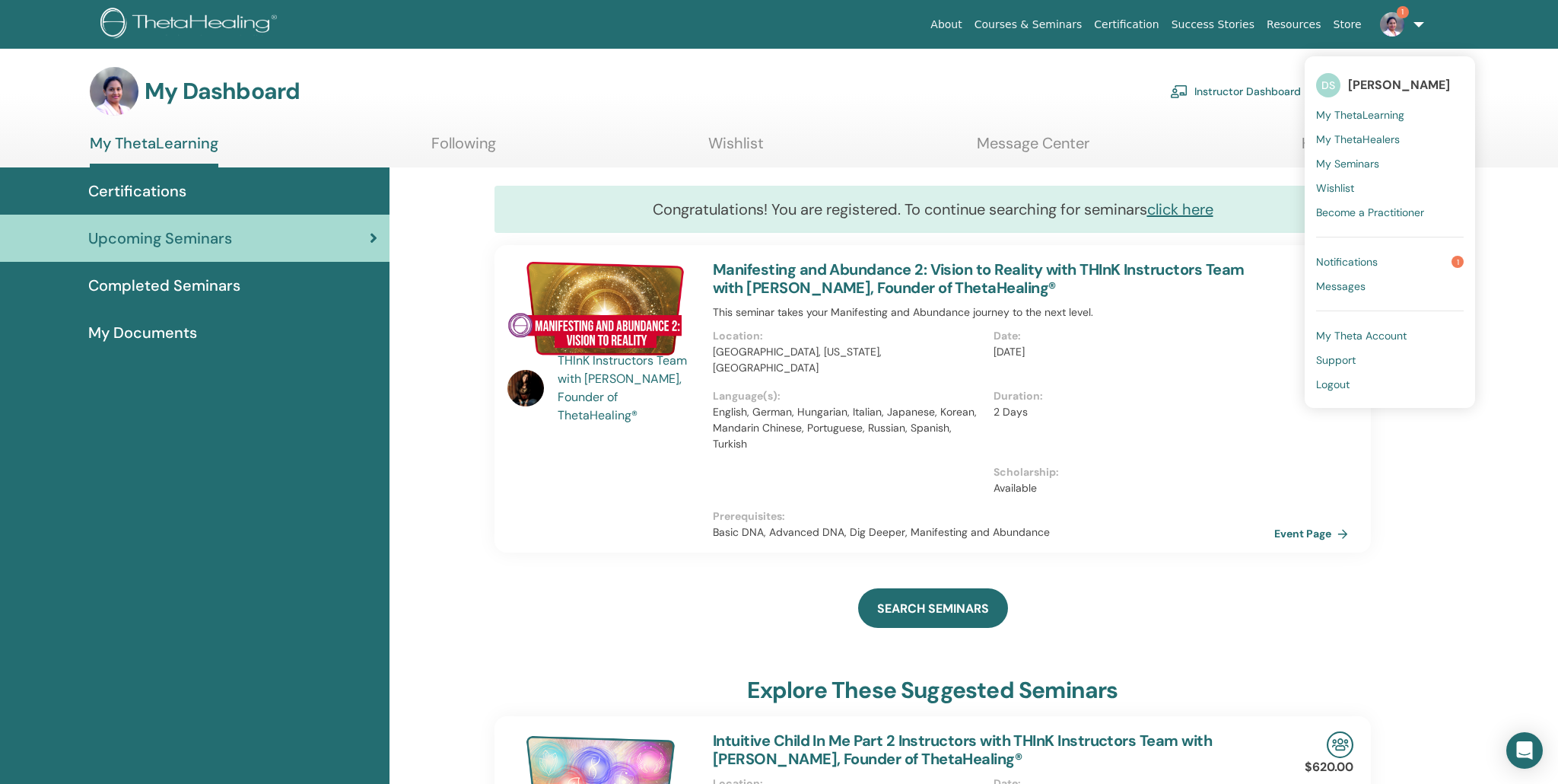
click at [1323, 264] on span "Notifications" at bounding box center [1346, 261] width 62 height 13
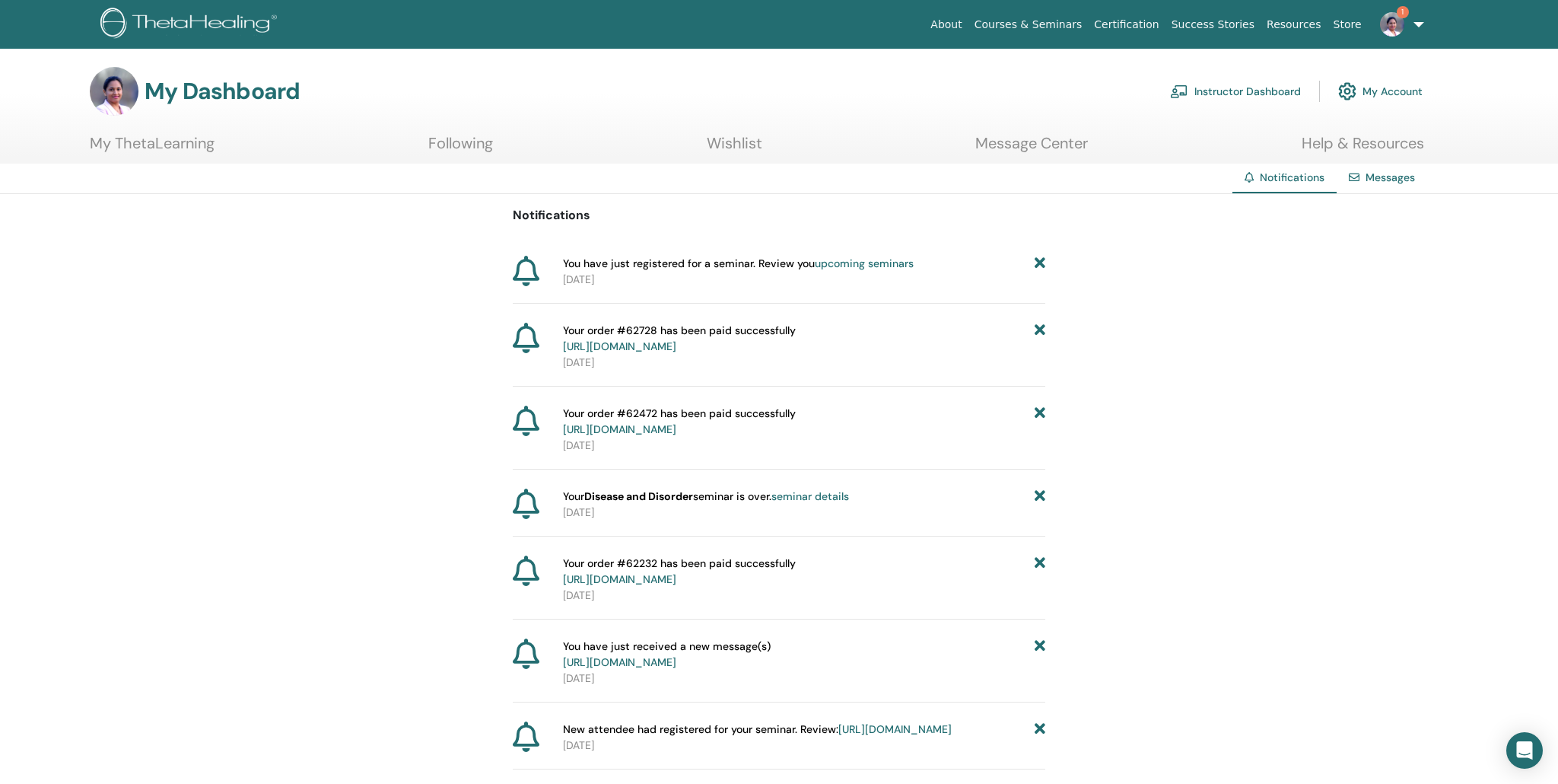
click at [1395, 19] on img at bounding box center [1392, 24] width 24 height 24
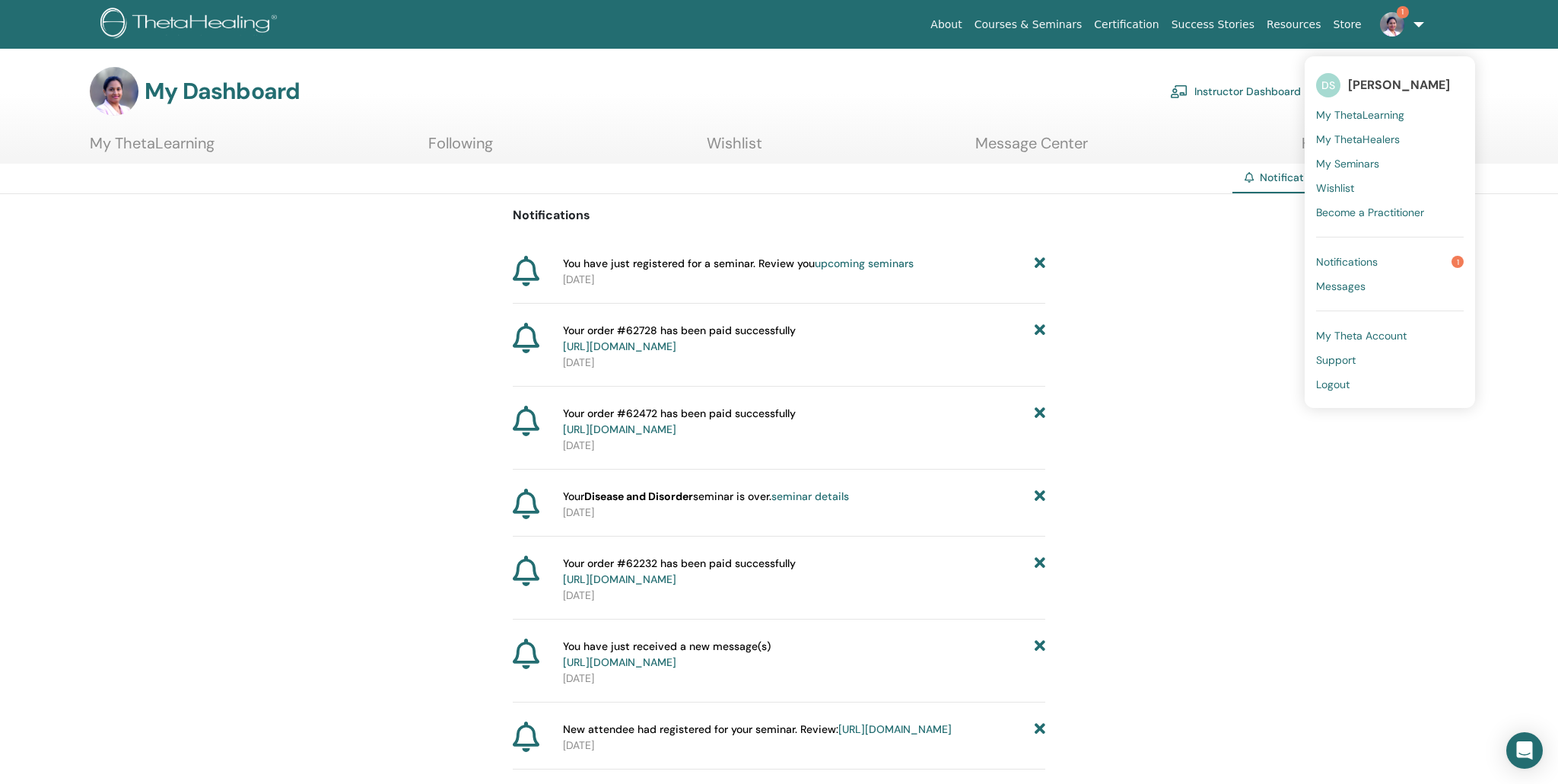
click at [1350, 260] on span "Notifications" at bounding box center [1346, 261] width 62 height 13
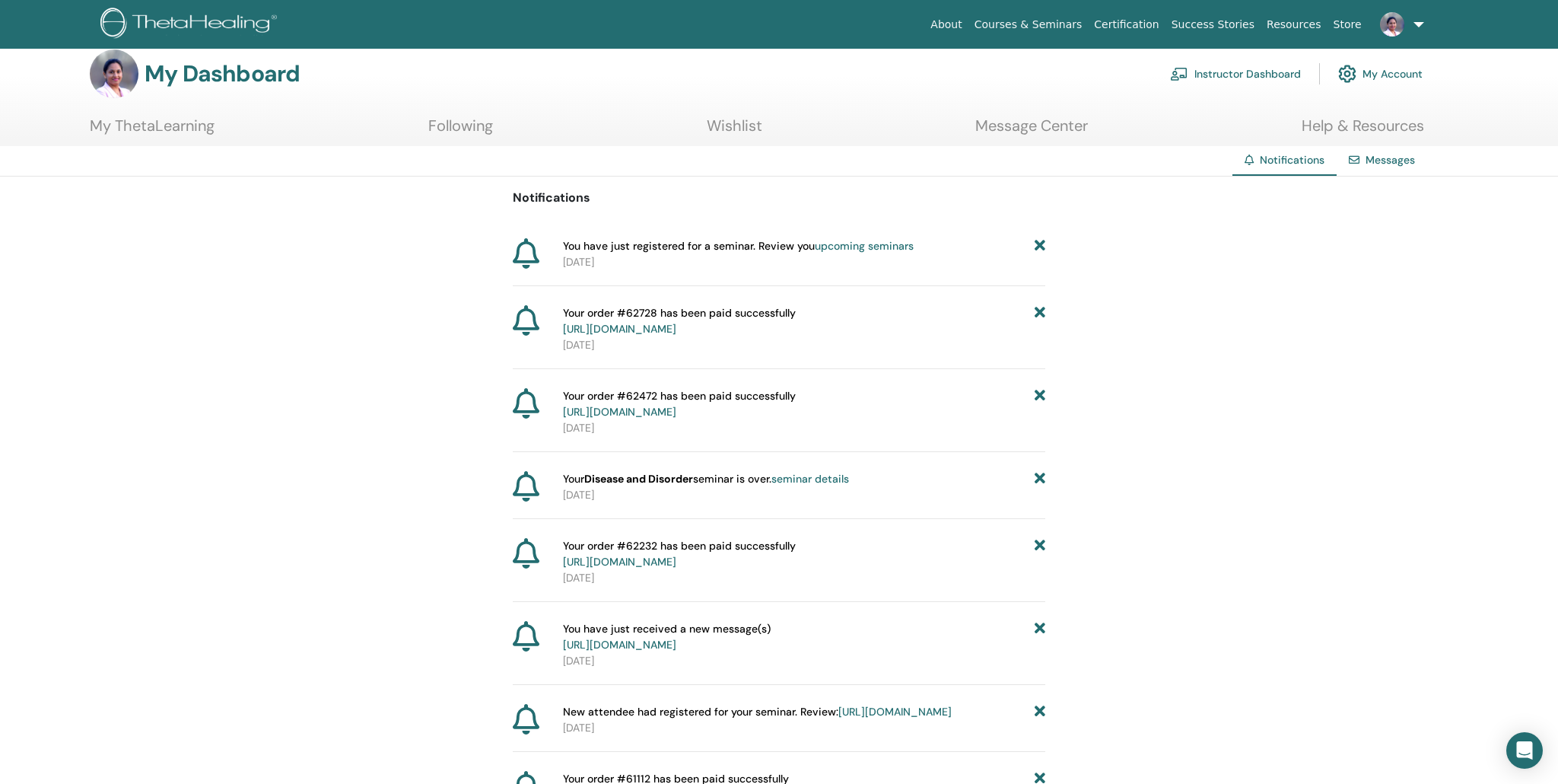
scroll to position [19, 0]
